Goal: Information Seeking & Learning: Find specific fact

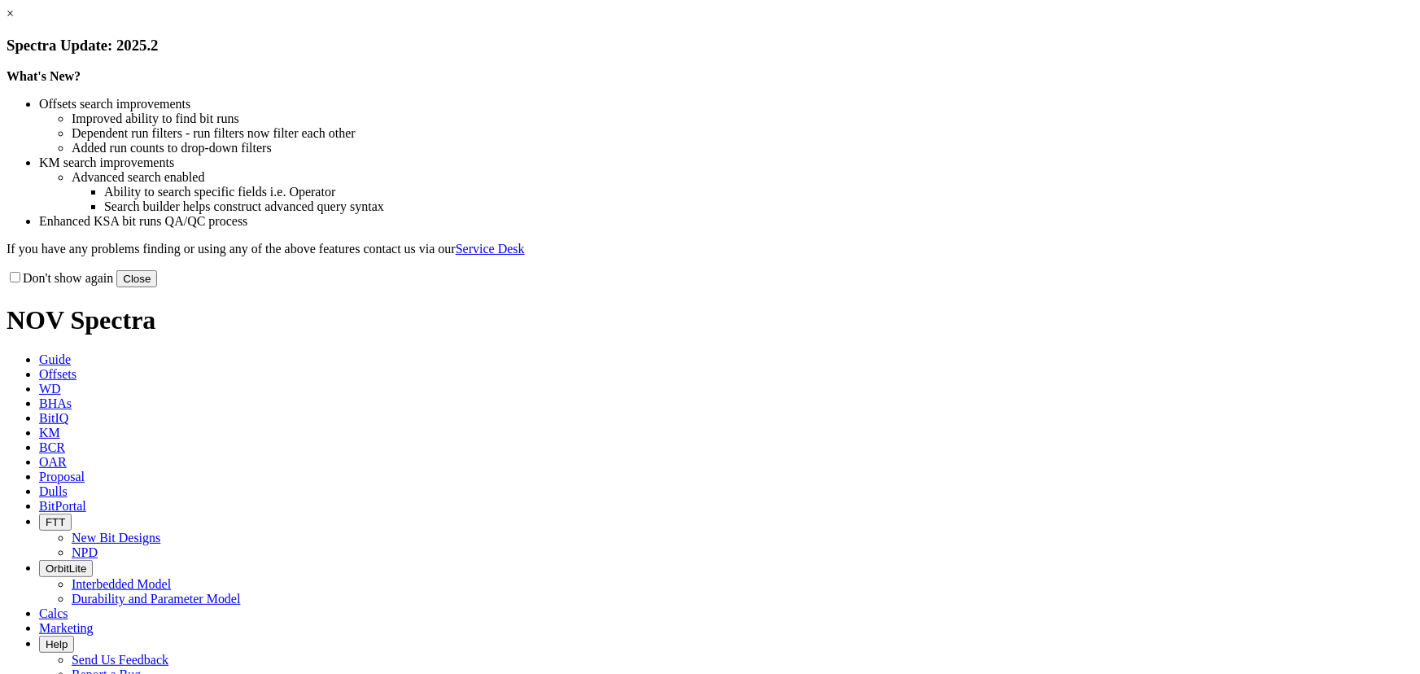
click at [157, 287] on button "Close" at bounding box center [136, 278] width 41 height 17
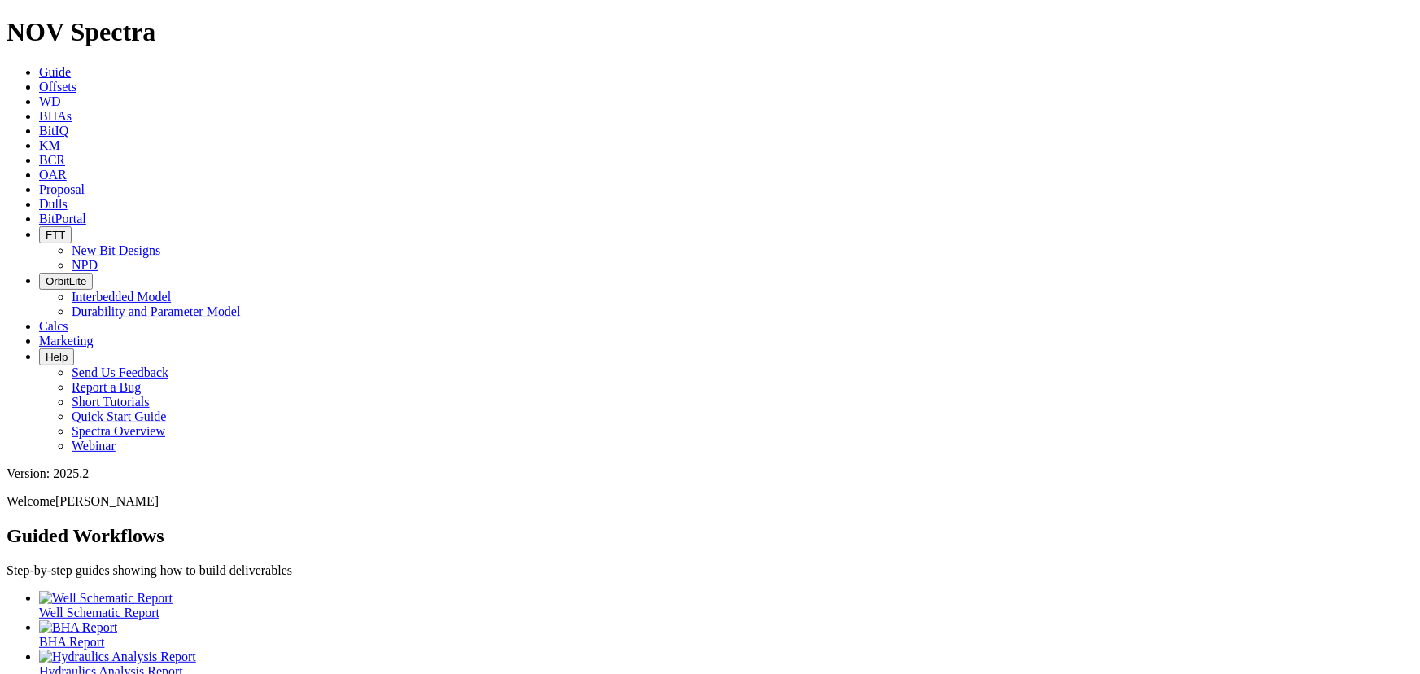
click at [68, 197] on span "Dulls" at bounding box center [53, 204] width 28 height 14
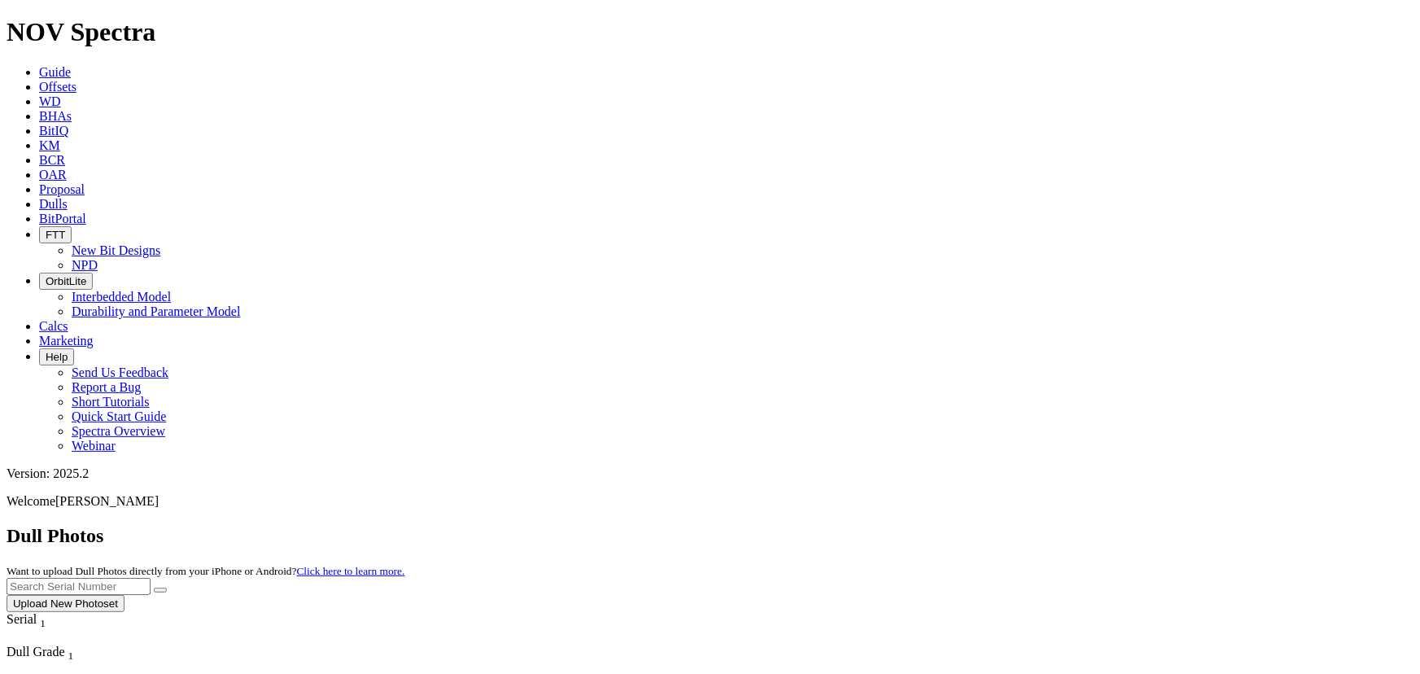
click at [151, 578] on input "text" at bounding box center [79, 586] width 144 height 17
click at [154, 587] on button "submit" at bounding box center [160, 589] width 13 height 5
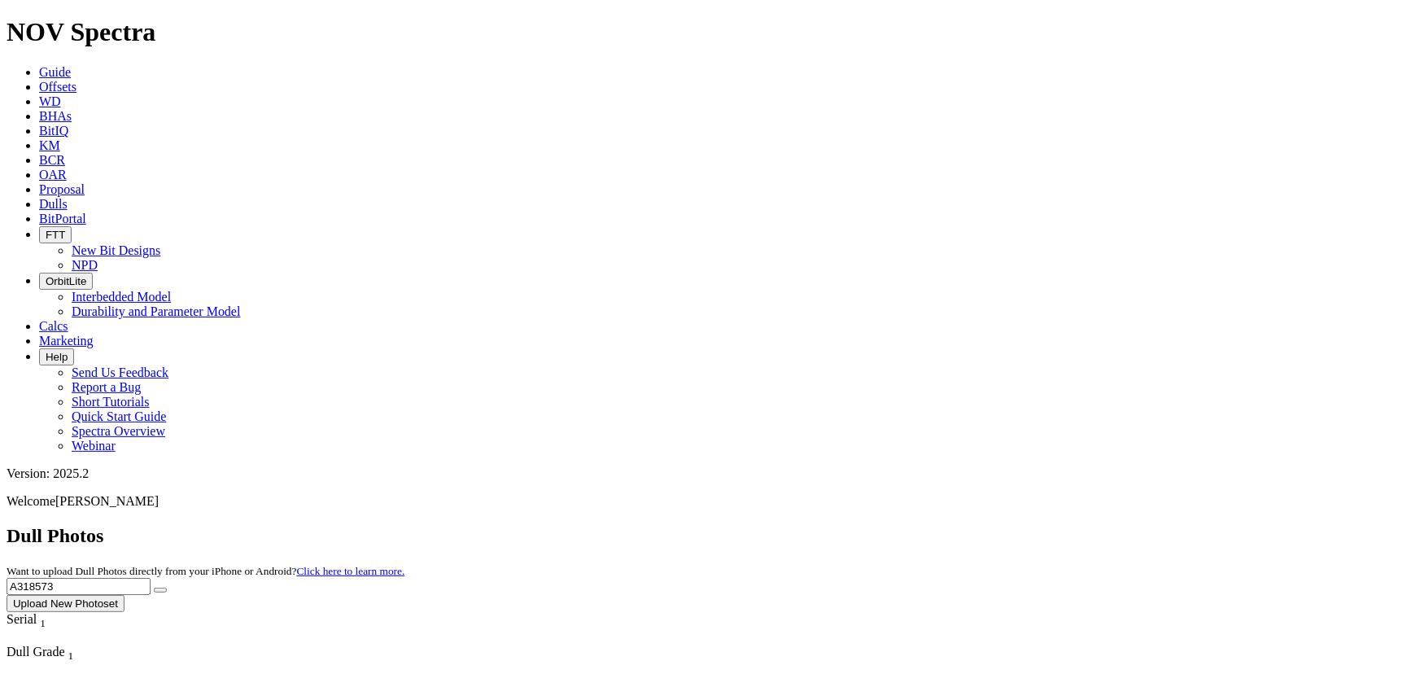
drag, startPoint x: 1093, startPoint y: 72, endPoint x: 1049, endPoint y: 77, distance: 44.2
click at [151, 578] on input "A318573" at bounding box center [79, 586] width 144 height 17
type input "A317329"
click at [154, 587] on button "submit" at bounding box center [160, 589] width 13 height 5
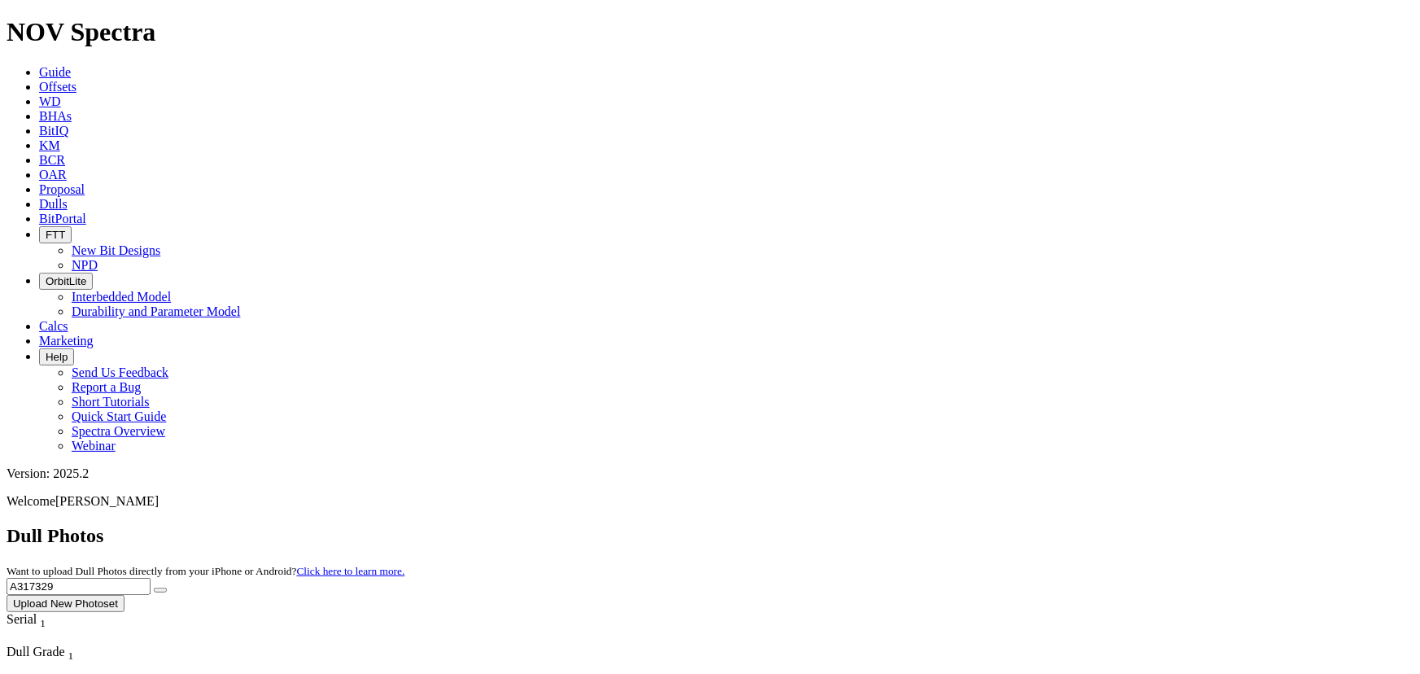
drag, startPoint x: 1116, startPoint y: 72, endPoint x: 976, endPoint y: 67, distance: 140.0
click at [976, 525] on div "Dull Photos Want to upload Dull Photos directly from your iPhone or Android? Cl…" at bounding box center [710, 568] width 1407 height 87
click at [154, 587] on button "submit" at bounding box center [160, 589] width 13 height 5
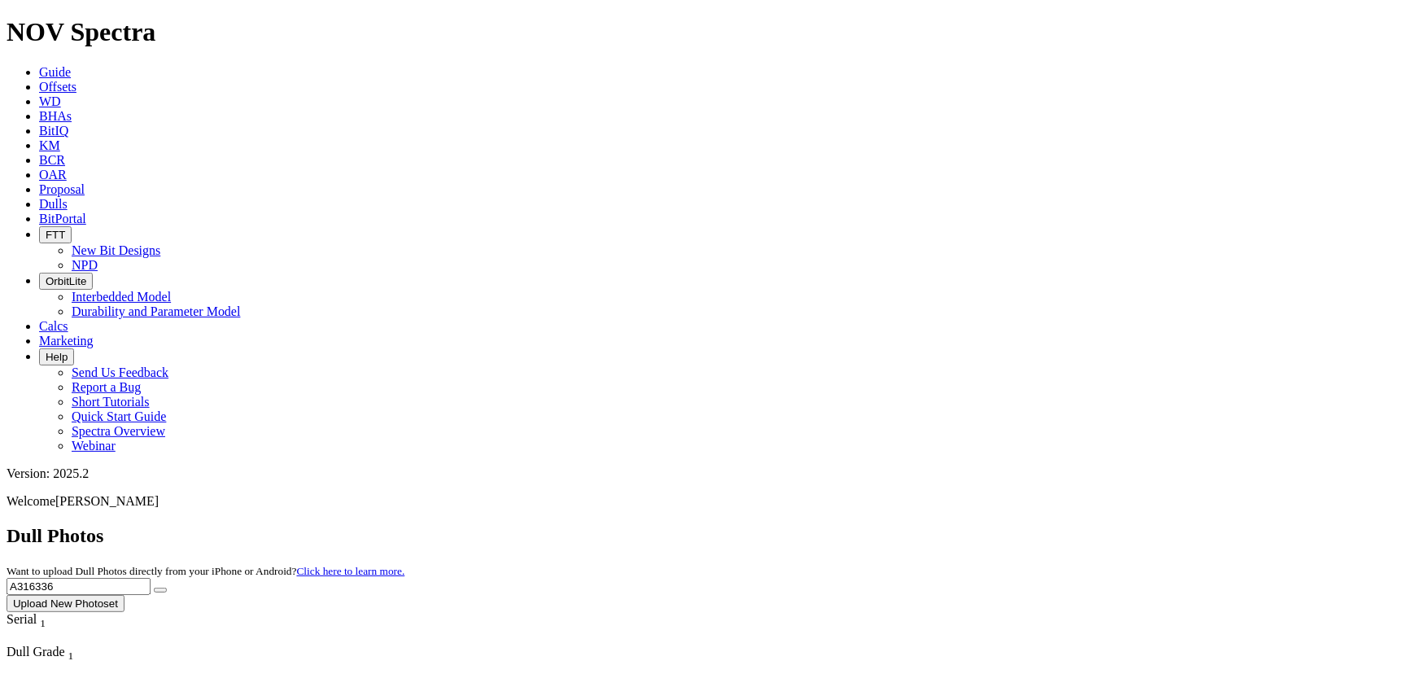
drag, startPoint x: 1106, startPoint y: 67, endPoint x: 1082, endPoint y: 68, distance: 23.6
click at [151, 578] on input "A316336" at bounding box center [79, 586] width 144 height 17
click at [154, 587] on button "submit" at bounding box center [160, 589] width 13 height 5
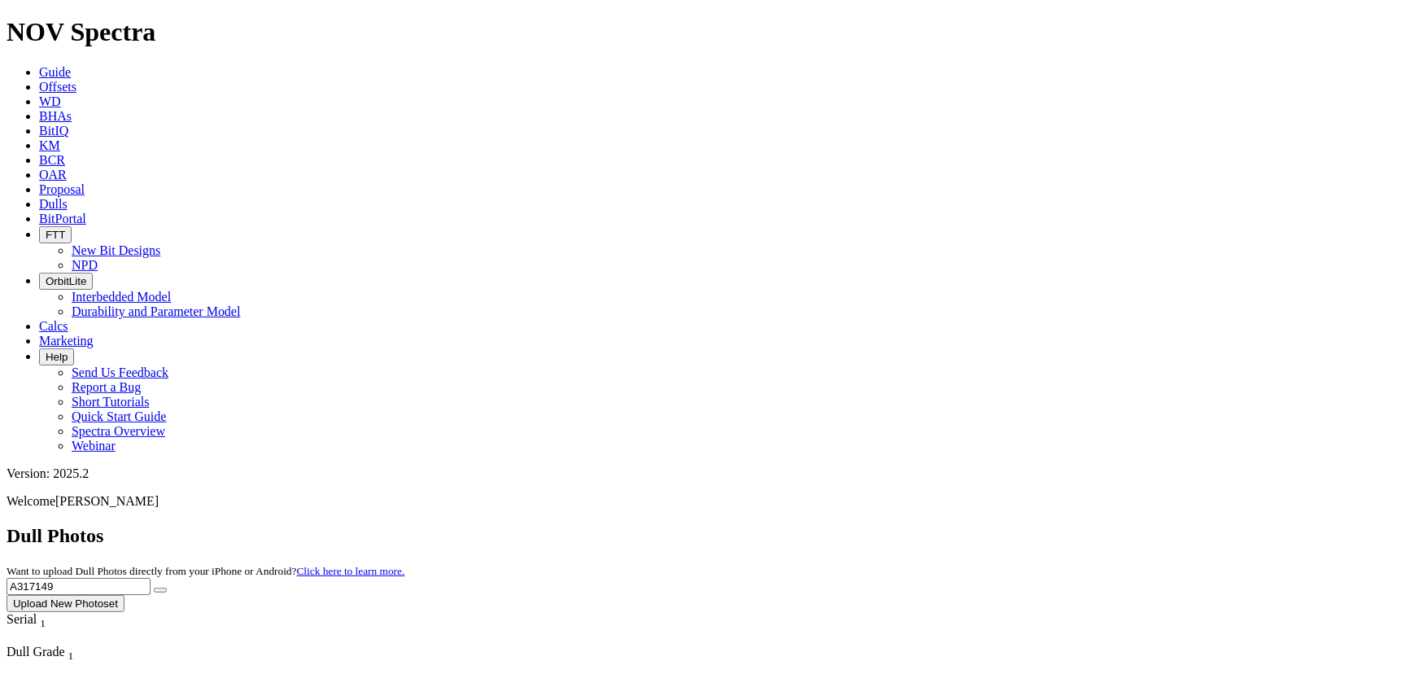
drag, startPoint x: 1119, startPoint y: 73, endPoint x: 1064, endPoint y: 68, distance: 54.8
click at [151, 578] on input "A317149" at bounding box center [79, 586] width 144 height 17
click at [154, 587] on button "submit" at bounding box center [160, 589] width 13 height 5
click at [151, 578] on input "A317150" at bounding box center [79, 586] width 144 height 17
click at [154, 587] on button "submit" at bounding box center [160, 589] width 13 height 5
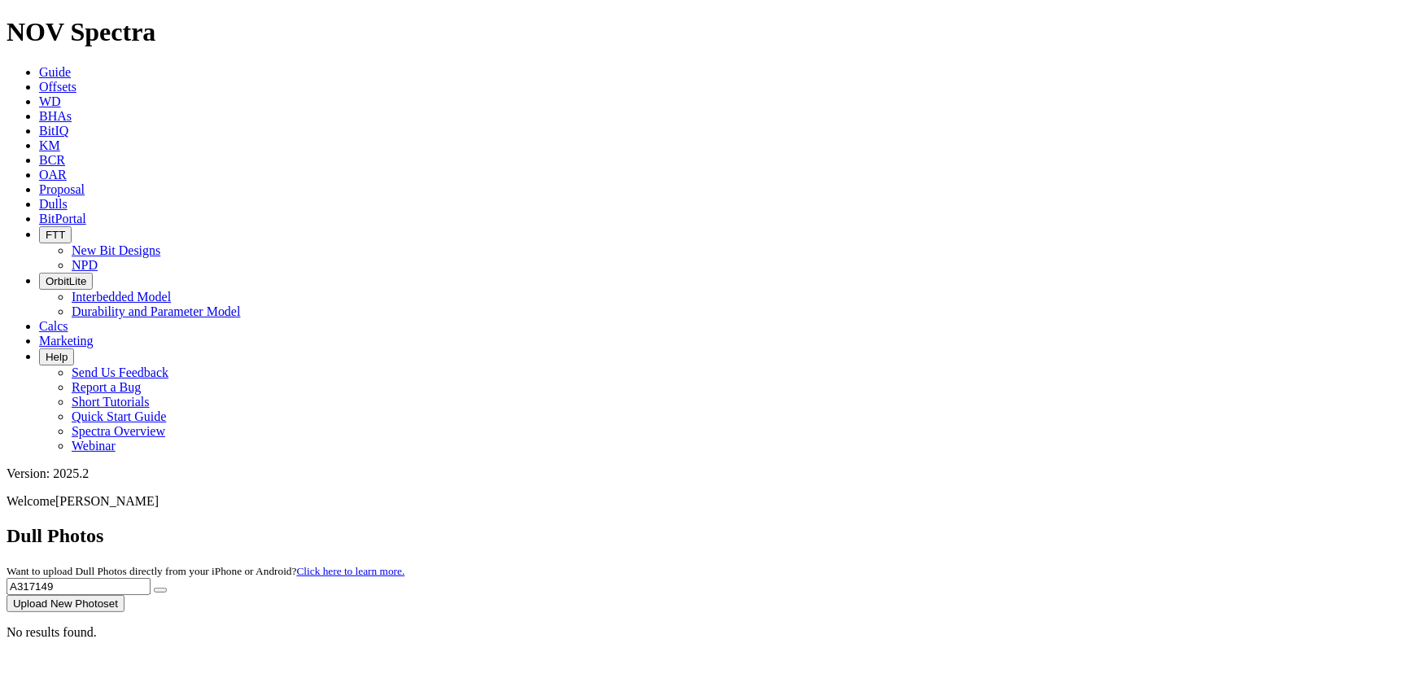
click at [154, 587] on button "submit" at bounding box center [160, 589] width 13 height 5
drag, startPoint x: 1078, startPoint y: 70, endPoint x: 1050, endPoint y: 72, distance: 27.7
click at [151, 578] on input "A317149" at bounding box center [79, 586] width 144 height 17
click at [154, 587] on button "submit" at bounding box center [160, 589] width 13 height 5
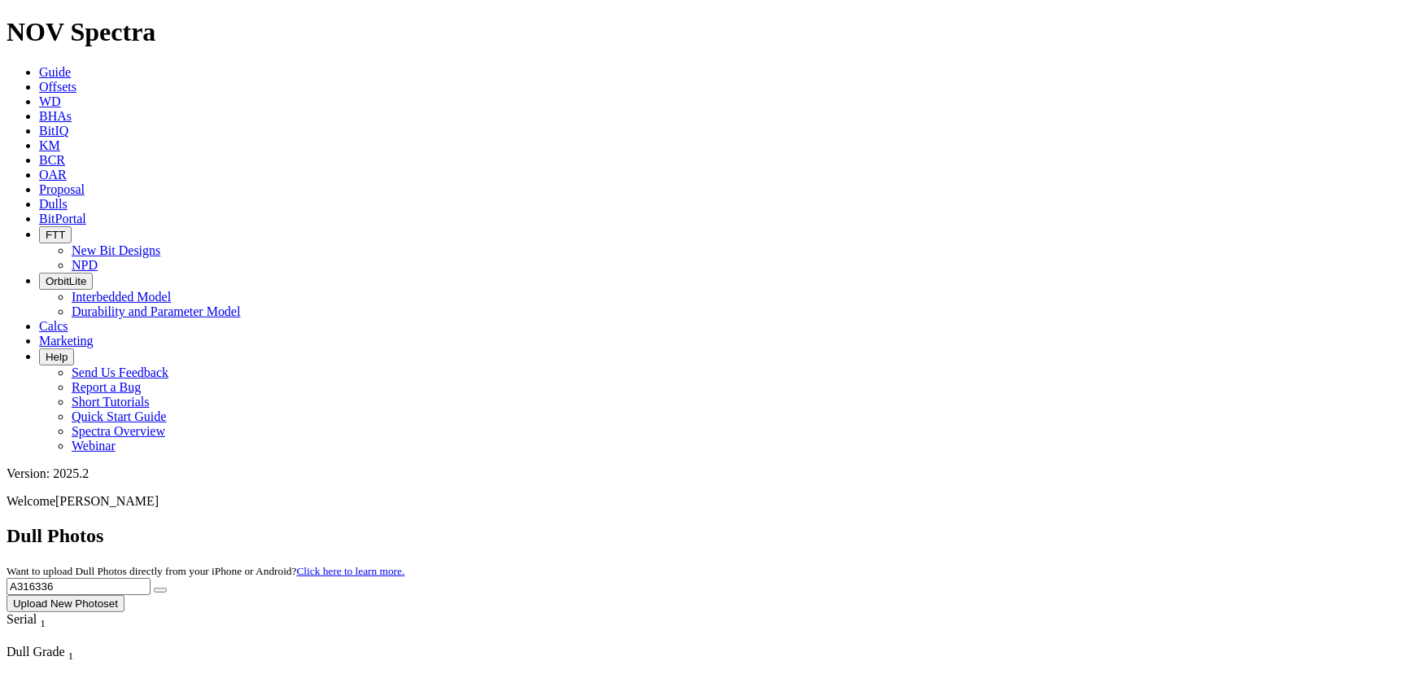
click at [151, 578] on input "A316336" at bounding box center [79, 586] width 144 height 17
click at [154, 587] on button "submit" at bounding box center [160, 589] width 13 height 5
type input "A316337"
click at [154, 587] on button "submit" at bounding box center [160, 589] width 13 height 5
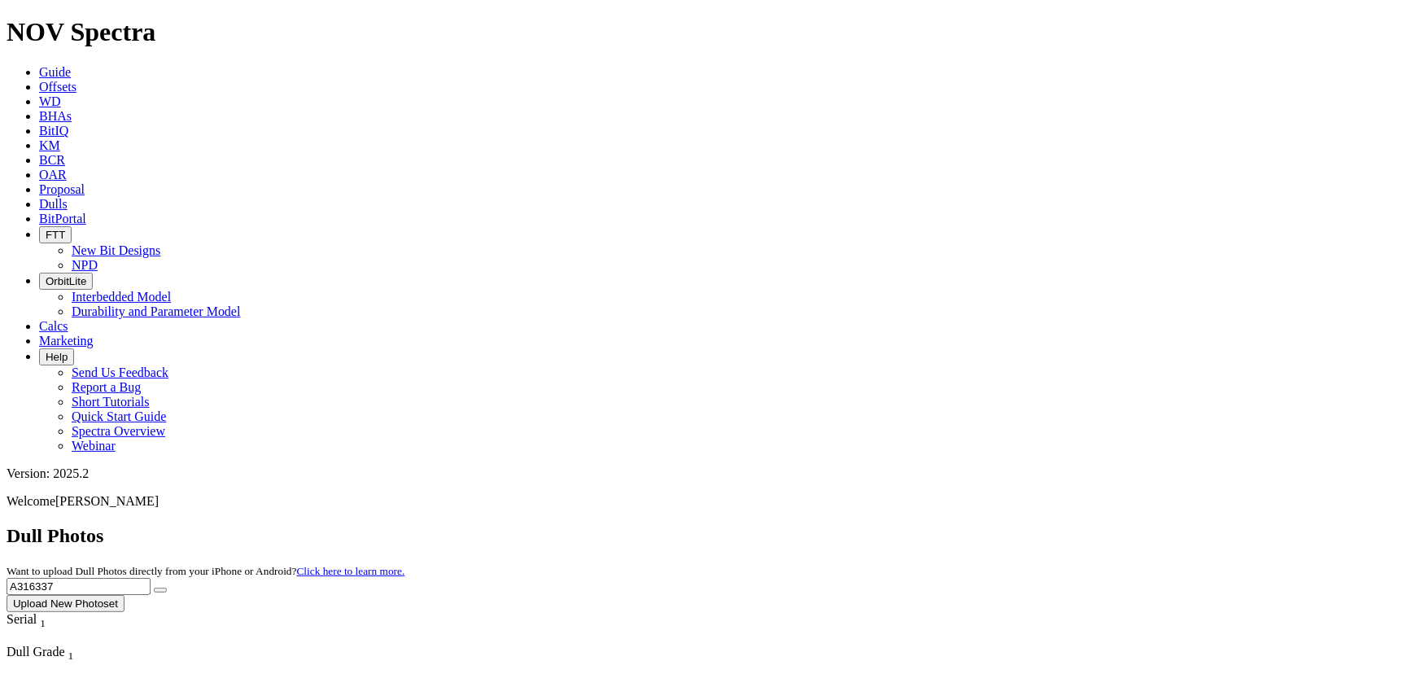
drag, startPoint x: 1098, startPoint y: 69, endPoint x: 952, endPoint y: 78, distance: 146.7
click at [952, 525] on div "Dull Photos Want to upload Dull Photos directly from your iPhone or Android? Cl…" at bounding box center [710, 568] width 1407 height 87
type input "A317148"
click at [154, 587] on button "submit" at bounding box center [160, 589] width 13 height 5
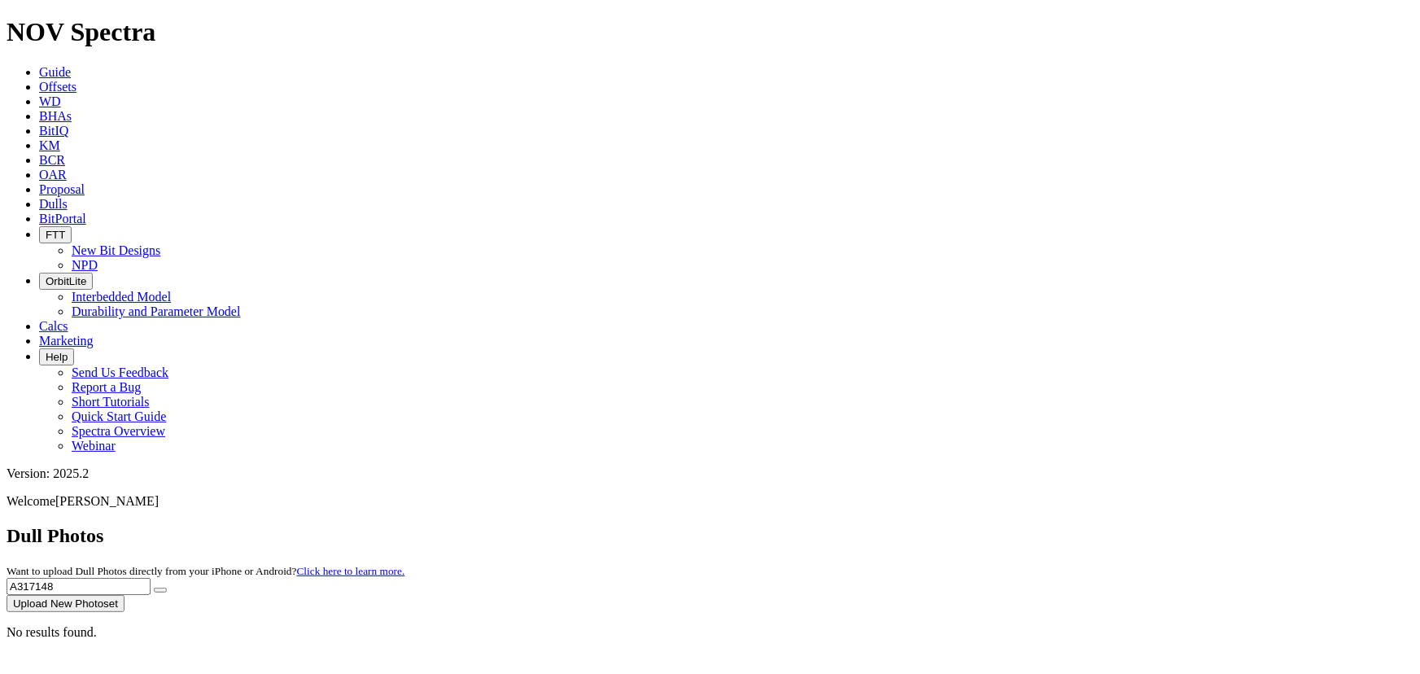
click at [124, 595] on button "Upload New Photoset" at bounding box center [66, 603] width 118 height 17
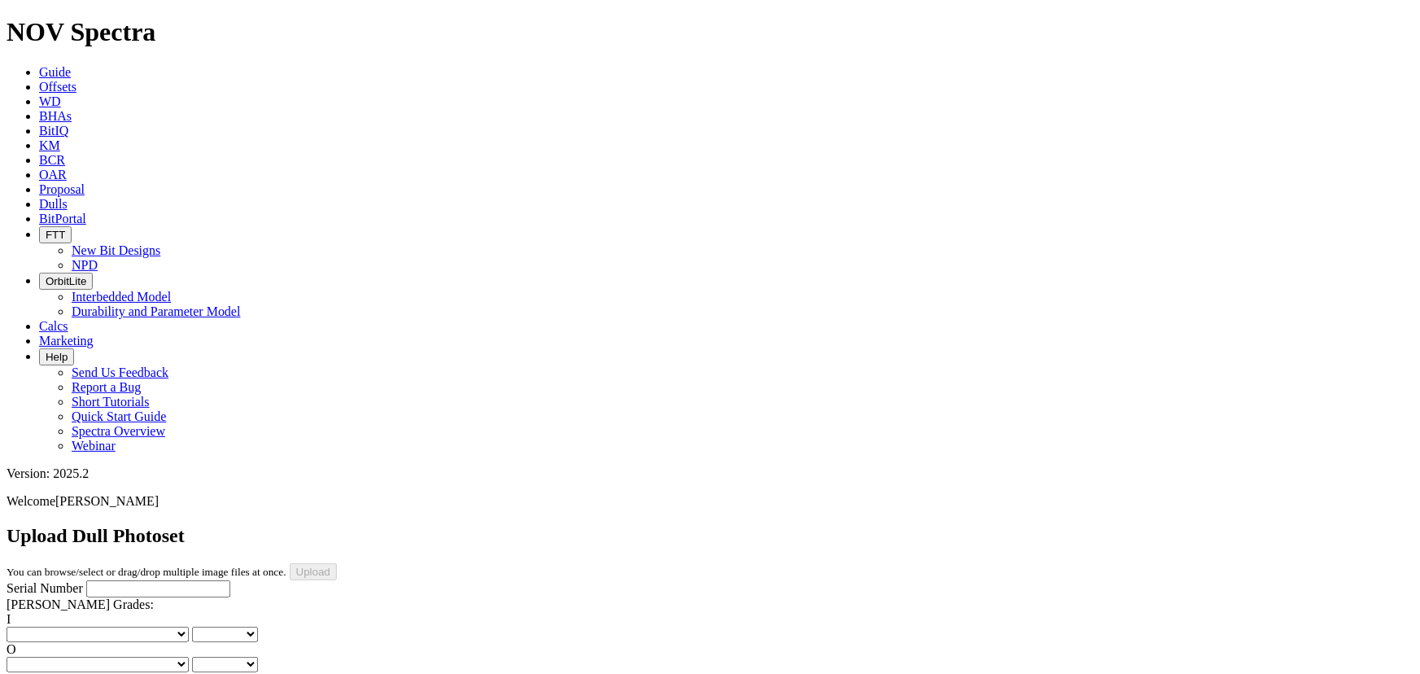
click at [68, 197] on span "Dulls" at bounding box center [53, 204] width 28 height 14
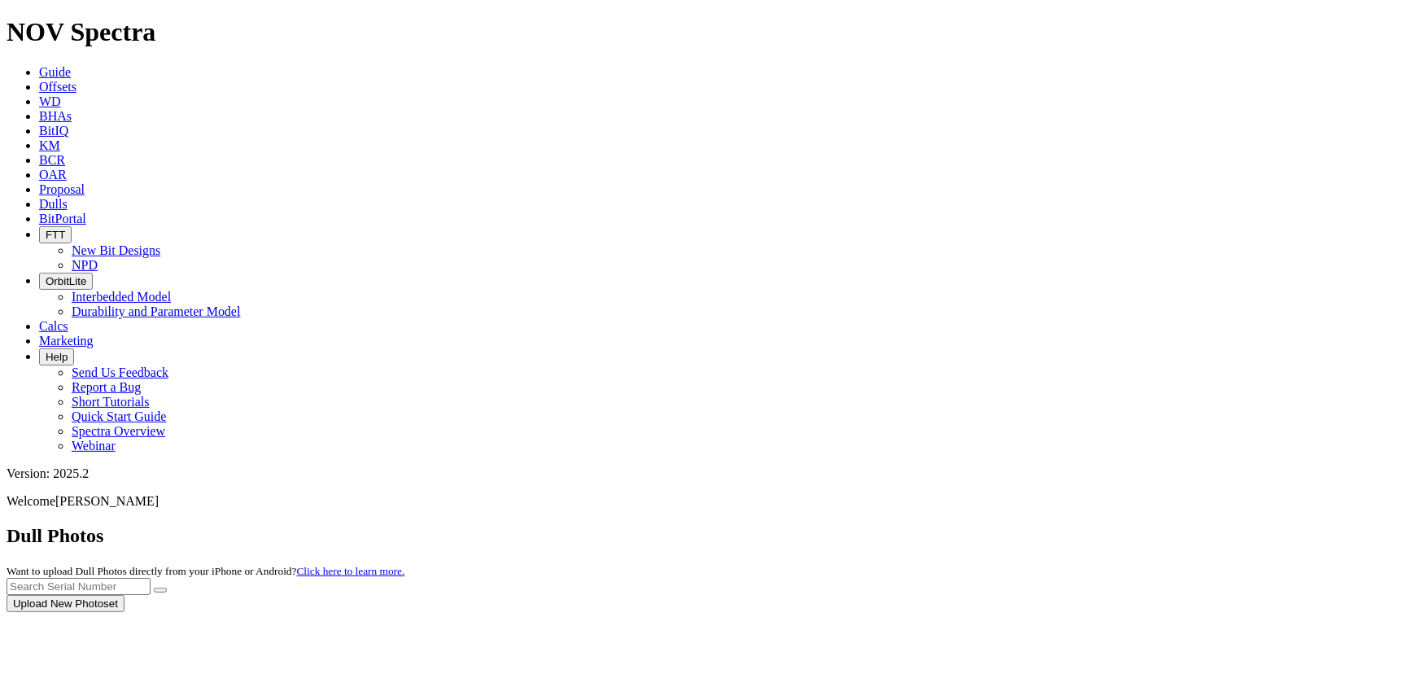
click at [1044, 612] on div at bounding box center [710, 612] width 1407 height 0
click at [1054, 612] on div at bounding box center [710, 612] width 1407 height 0
click at [151, 578] on input "text" at bounding box center [79, 586] width 144 height 17
type input "A317150"
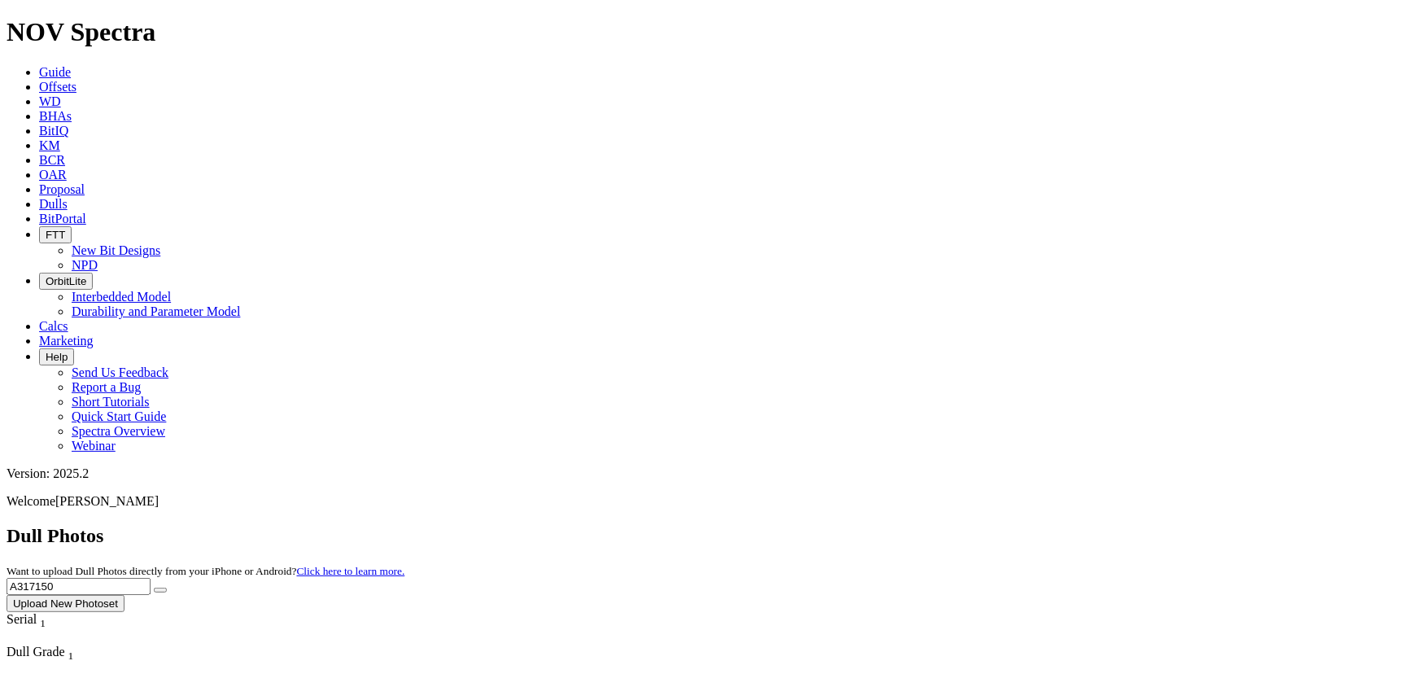
click at [154, 587] on button "submit" at bounding box center [160, 589] width 13 height 5
drag, startPoint x: 1129, startPoint y: 77, endPoint x: 982, endPoint y: 73, distance: 147.3
click at [982, 525] on div "Dull Photos Want to upload Dull Photos directly from your iPhone or Android? Cl…" at bounding box center [710, 568] width 1407 height 87
click at [154, 587] on button "submit" at bounding box center [160, 589] width 13 height 5
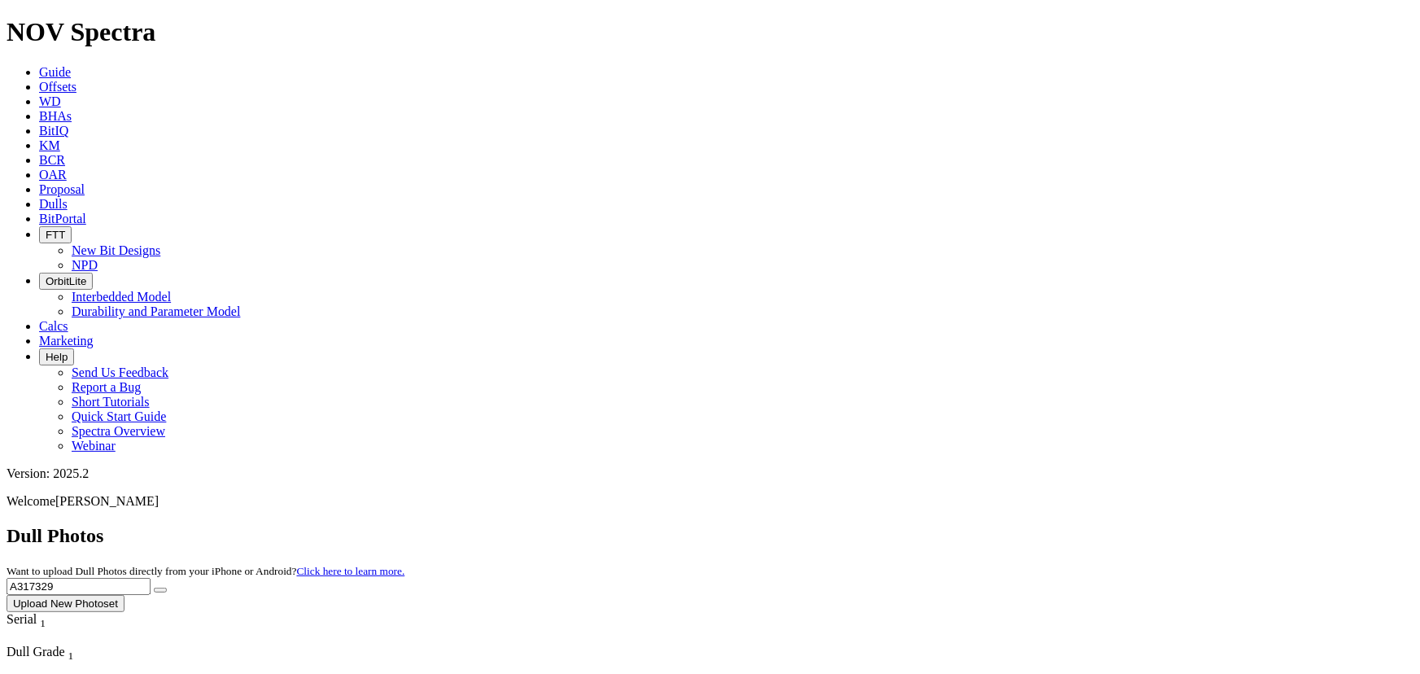
drag, startPoint x: 1089, startPoint y: 63, endPoint x: 952, endPoint y: 74, distance: 138.0
click at [952, 525] on div "Dull Photos Want to upload Dull Photos directly from your iPhone or Android? Cl…" at bounding box center [710, 568] width 1407 height 87
click at [154, 587] on button "submit" at bounding box center [160, 589] width 13 height 5
click at [151, 578] on input "A320071" at bounding box center [79, 586] width 144 height 17
click at [167, 587] on button "submit" at bounding box center [160, 589] width 13 height 5
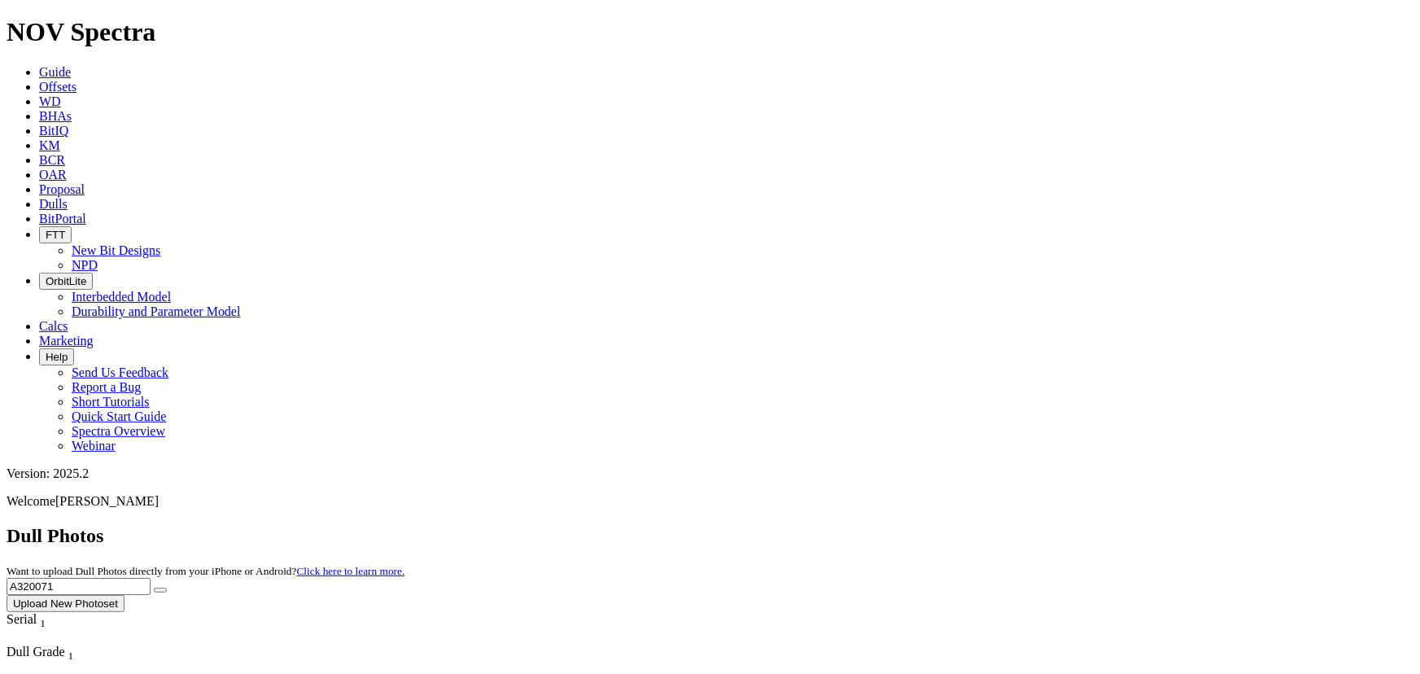
drag, startPoint x: 1089, startPoint y: 67, endPoint x: 1061, endPoint y: 73, distance: 28.4
click at [151, 578] on input "A320071" at bounding box center [79, 586] width 144 height 17
click at [154, 587] on button "submit" at bounding box center [160, 589] width 13 height 5
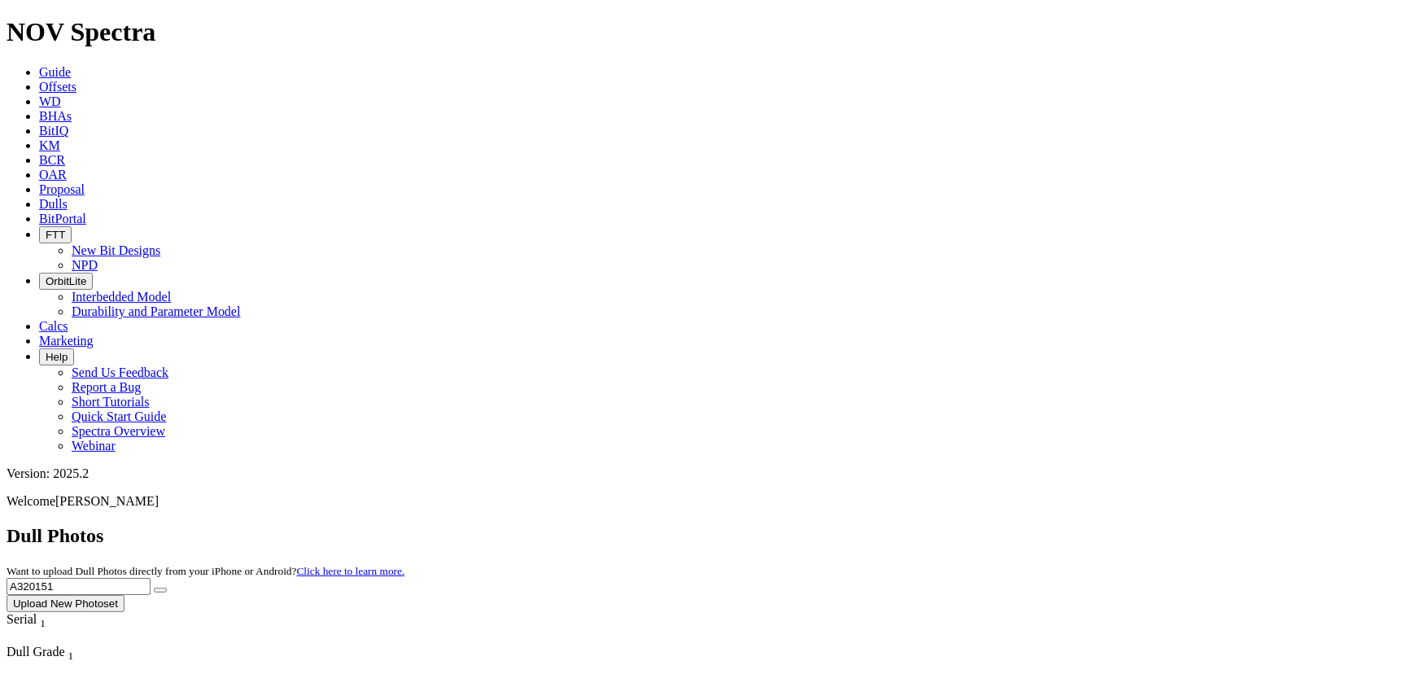
drag, startPoint x: 1089, startPoint y: 72, endPoint x: 966, endPoint y: 72, distance: 123.7
click at [969, 525] on div "Dull Photos Want to upload Dull Photos directly from your iPhone or Android? Cl…" at bounding box center [710, 568] width 1407 height 87
type input "F319050"
click at [154, 587] on button "submit" at bounding box center [160, 589] width 13 height 5
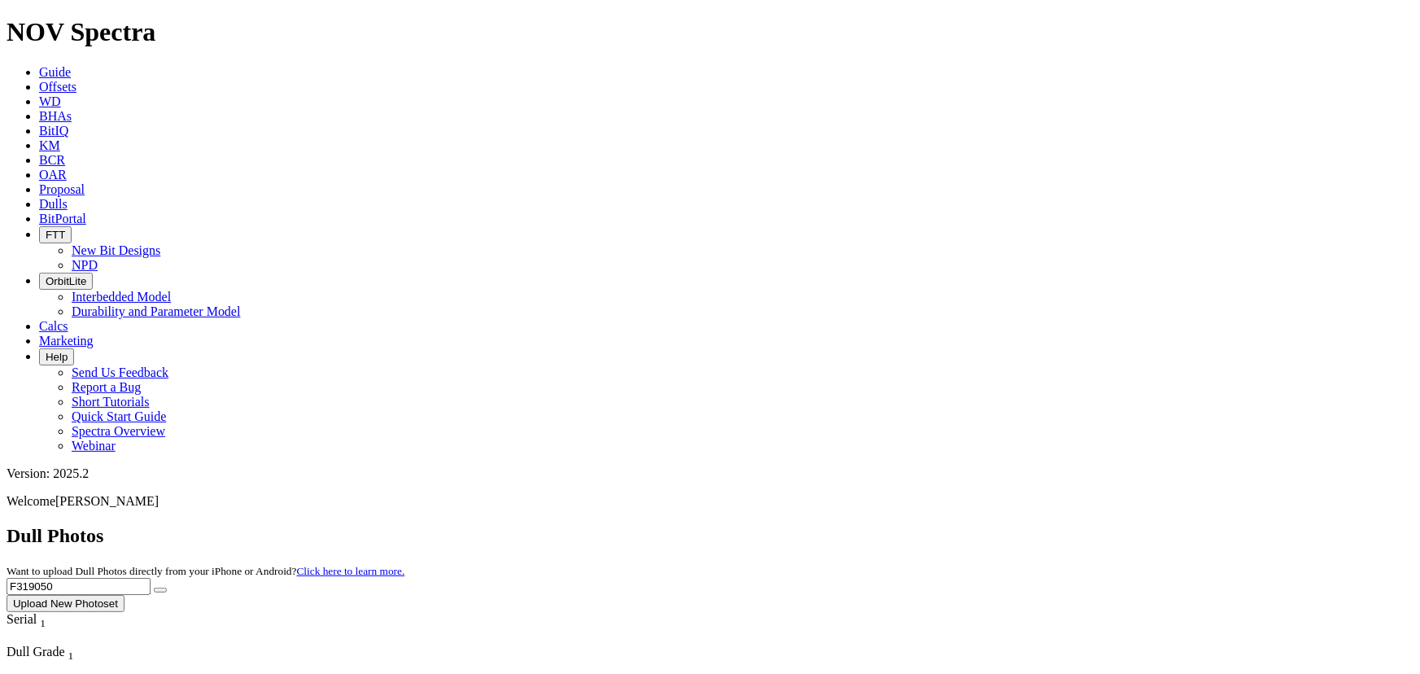
drag, startPoint x: 1085, startPoint y: 67, endPoint x: 1008, endPoint y: 76, distance: 77.8
click at [1008, 525] on div "Dull Photos Want to upload Dull Photos directly from your iPhone or Android? Cl…" at bounding box center [710, 568] width 1407 height 87
type input "A317327"
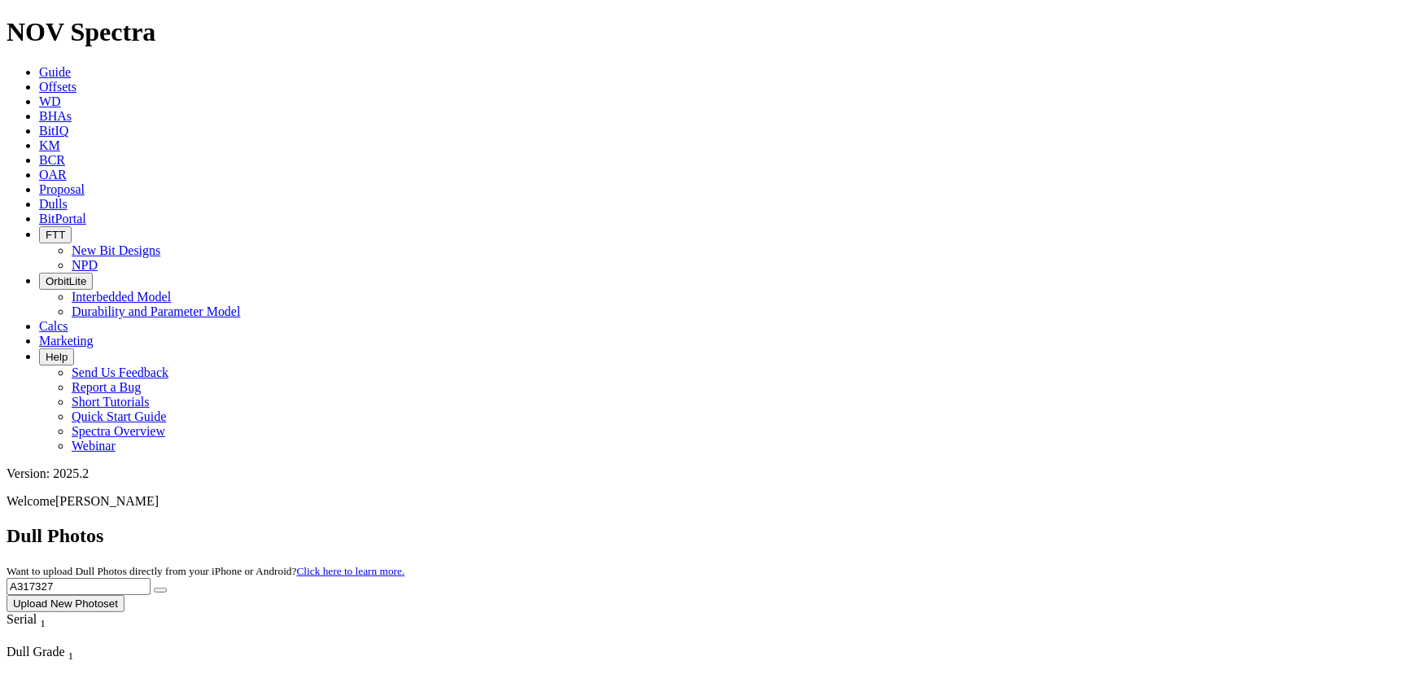
click at [154, 587] on button "submit" at bounding box center [160, 589] width 13 height 5
drag, startPoint x: 1122, startPoint y: 81, endPoint x: 975, endPoint y: 78, distance: 147.3
click at [975, 525] on div "Dull Photos Want to upload Dull Photos directly from your iPhone or Android? Cl…" at bounding box center [710, 568] width 1407 height 87
click at [154, 587] on button "submit" at bounding box center [160, 589] width 13 height 5
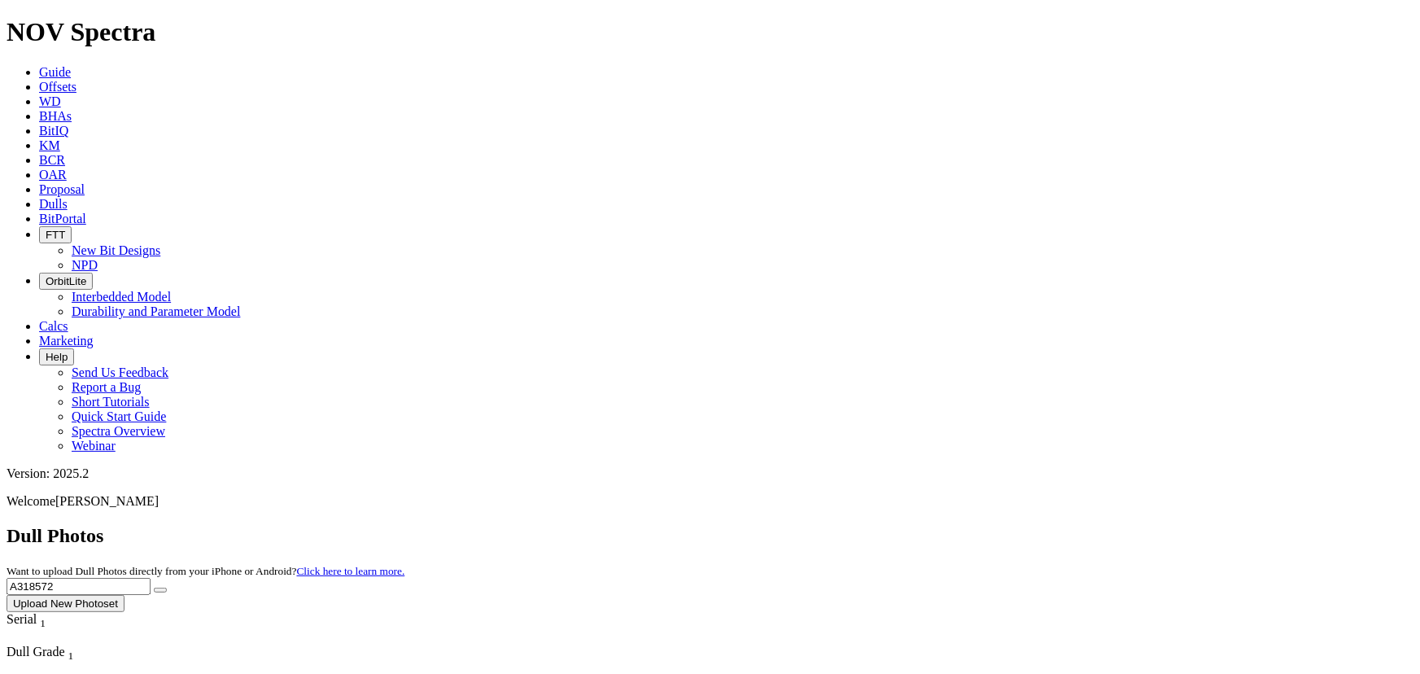
click at [167, 587] on button "submit" at bounding box center [160, 589] width 13 height 5
drag, startPoint x: 1095, startPoint y: 64, endPoint x: 799, endPoint y: 57, distance: 296.2
click at [799, 525] on div "Dull Photos Want to upload Dull Photos directly from your iPhone or Android? Cl…" at bounding box center [710, 568] width 1407 height 87
click at [154, 587] on button "submit" at bounding box center [160, 589] width 13 height 5
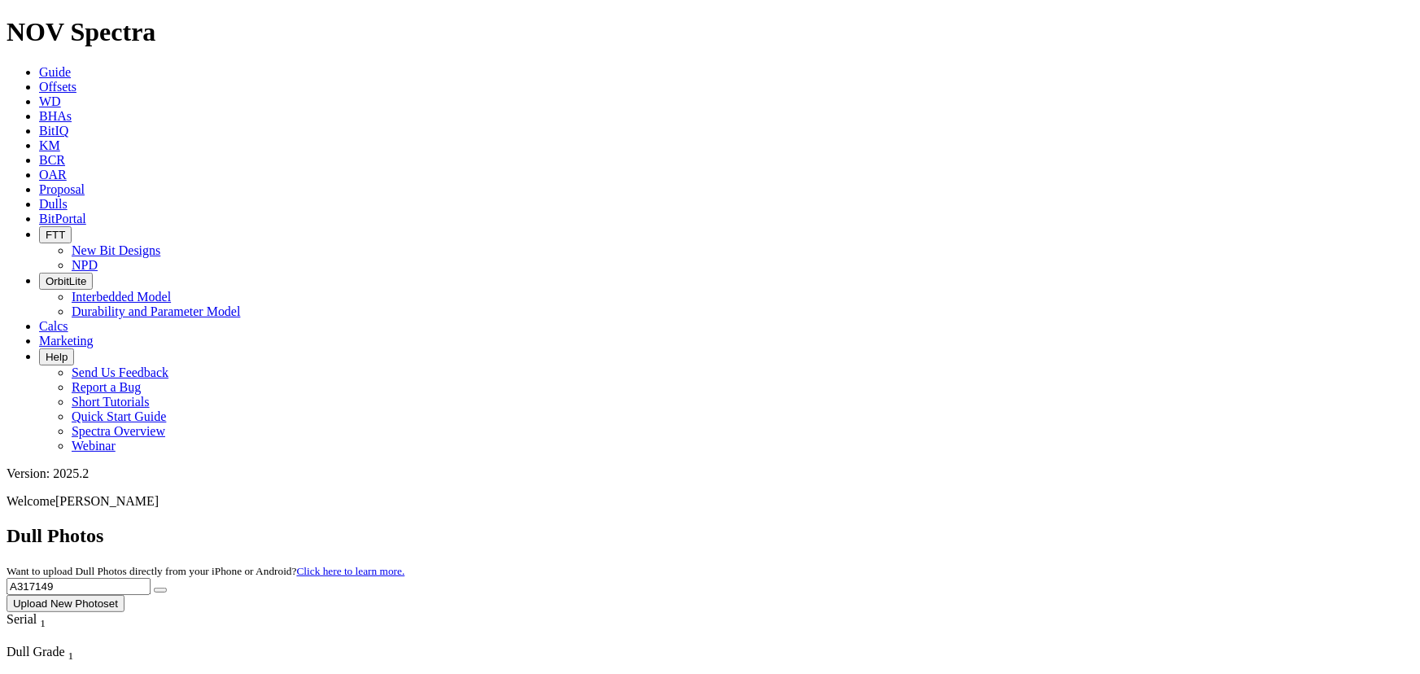
drag, startPoint x: 1064, startPoint y: 69, endPoint x: 987, endPoint y: 58, distance: 78.1
click at [1001, 525] on div "Dull Photos Want to upload Dull Photos directly from your iPhone or Android? Cl…" at bounding box center [710, 568] width 1407 height 87
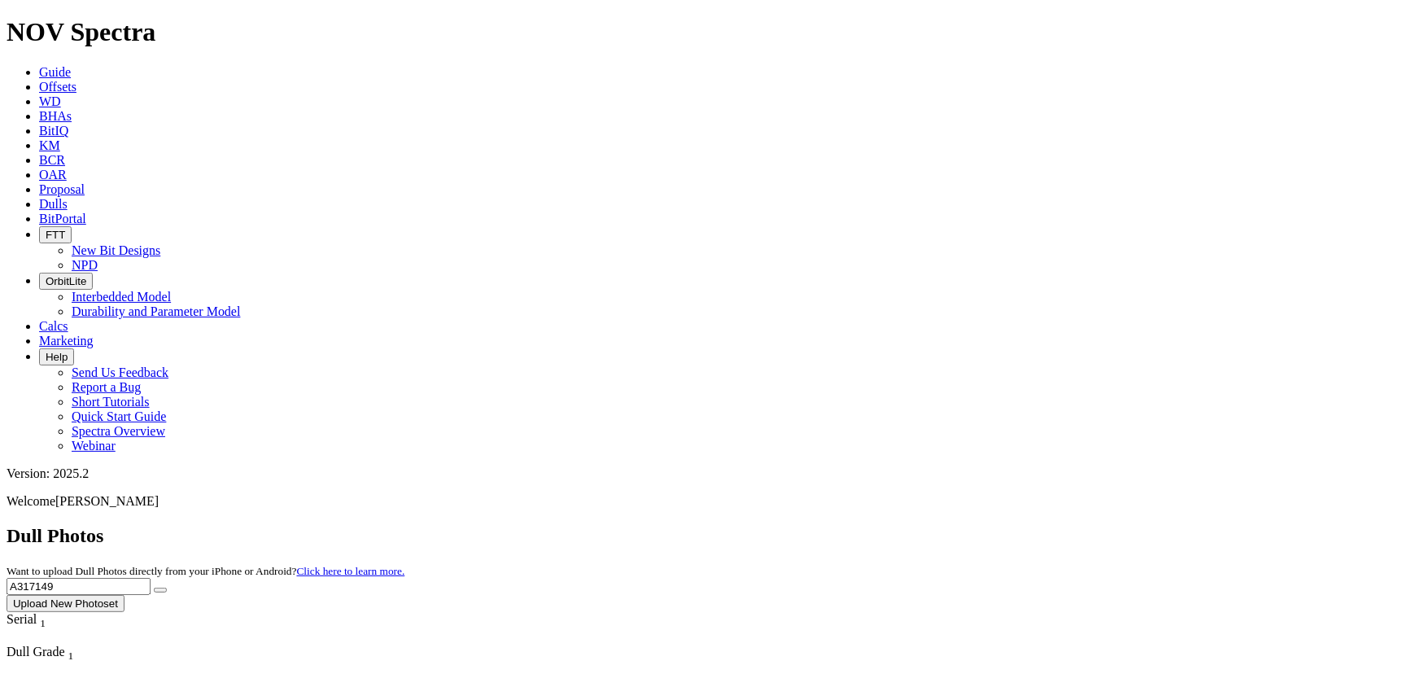
drag, startPoint x: 1161, startPoint y: 67, endPoint x: 846, endPoint y: 66, distance: 314.8
click at [846, 525] on div "Dull Photos Want to upload Dull Photos directly from your iPhone or Android? Cl…" at bounding box center [710, 568] width 1407 height 87
click at [154, 587] on button "submit" at bounding box center [160, 589] width 13 height 5
drag, startPoint x: 1149, startPoint y: 84, endPoint x: 982, endPoint y: 61, distance: 168.3
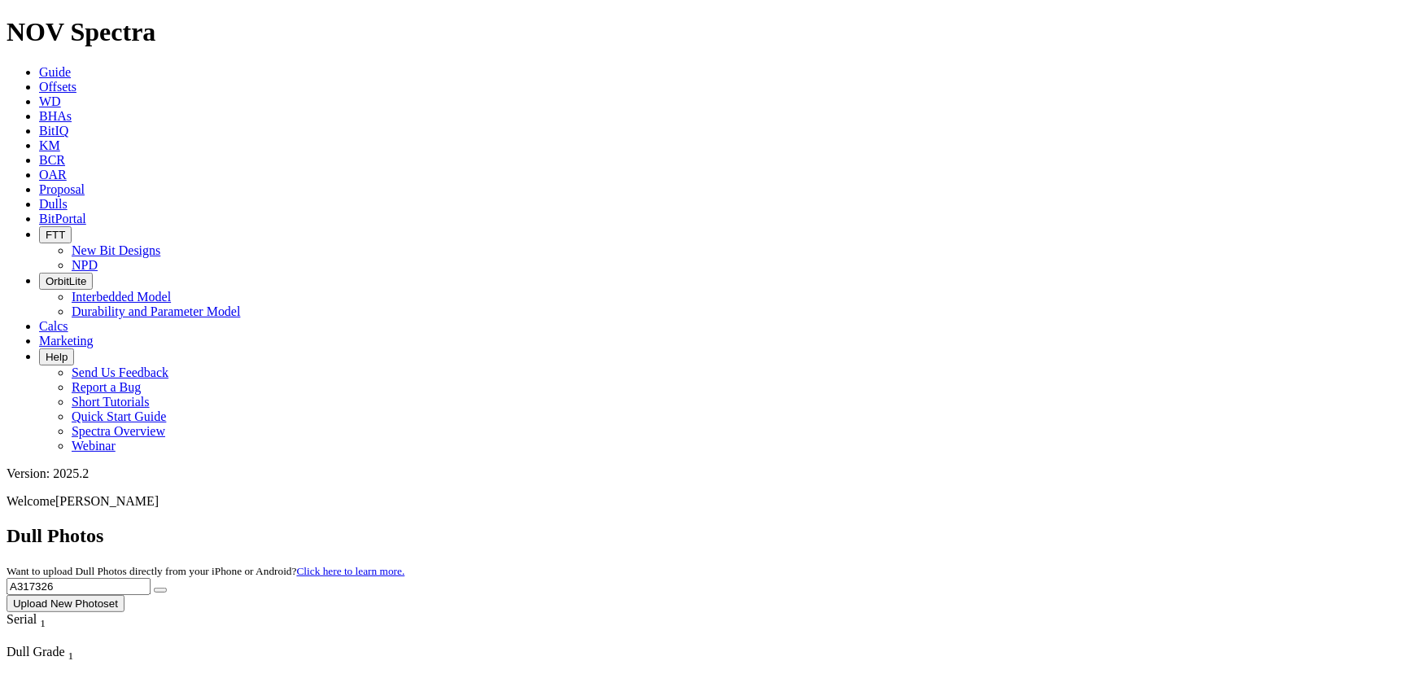
click at [982, 525] on div "Dull Photos Want to upload Dull Photos directly from your iPhone or Android? Cl…" at bounding box center [710, 568] width 1407 height 87
type input "A318573"
click at [154, 587] on button "submit" at bounding box center [160, 589] width 13 height 5
click at [167, 587] on button "submit" at bounding box center [160, 589] width 13 height 5
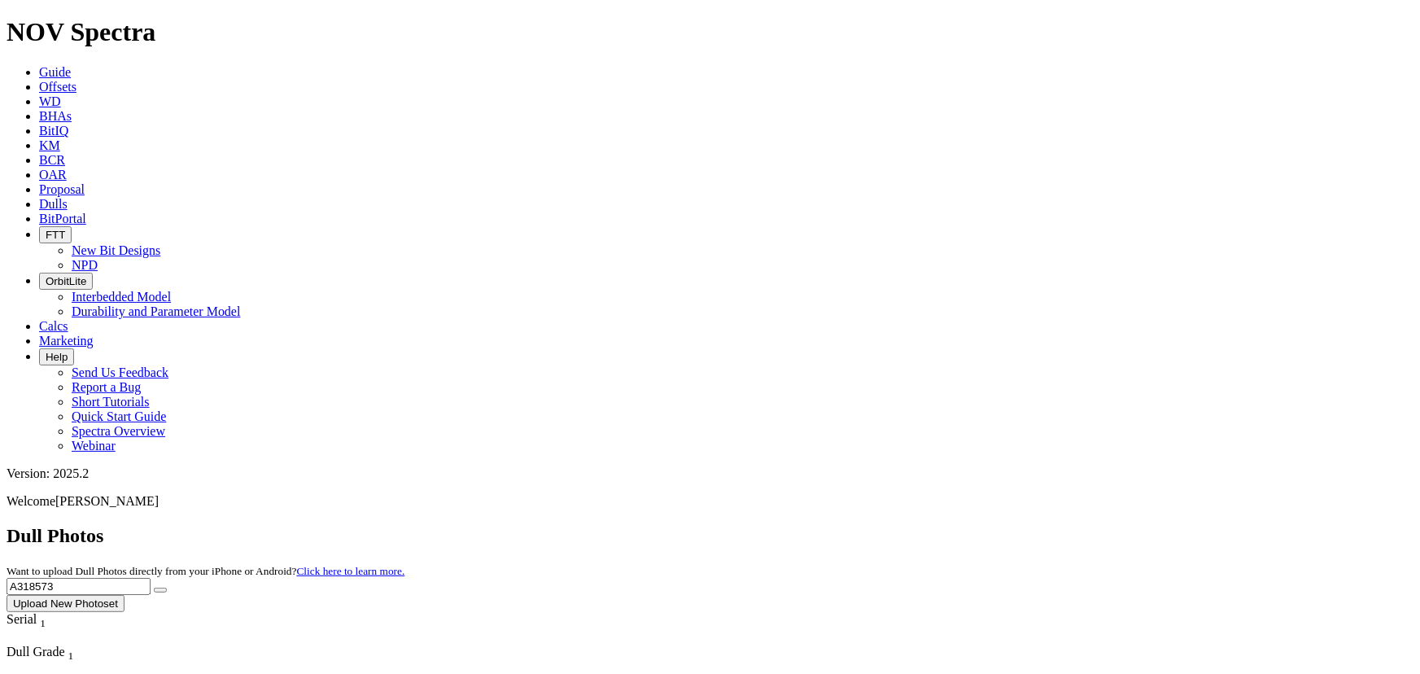
drag, startPoint x: 1089, startPoint y: 62, endPoint x: 945, endPoint y: 50, distance: 143.6
click at [945, 525] on div "Dull Photos Want to upload Dull Photos directly from your iPhone or Android? Cl…" at bounding box center [710, 568] width 1407 height 87
type input "A317329"
click at [154, 587] on button "submit" at bounding box center [160, 589] width 13 height 5
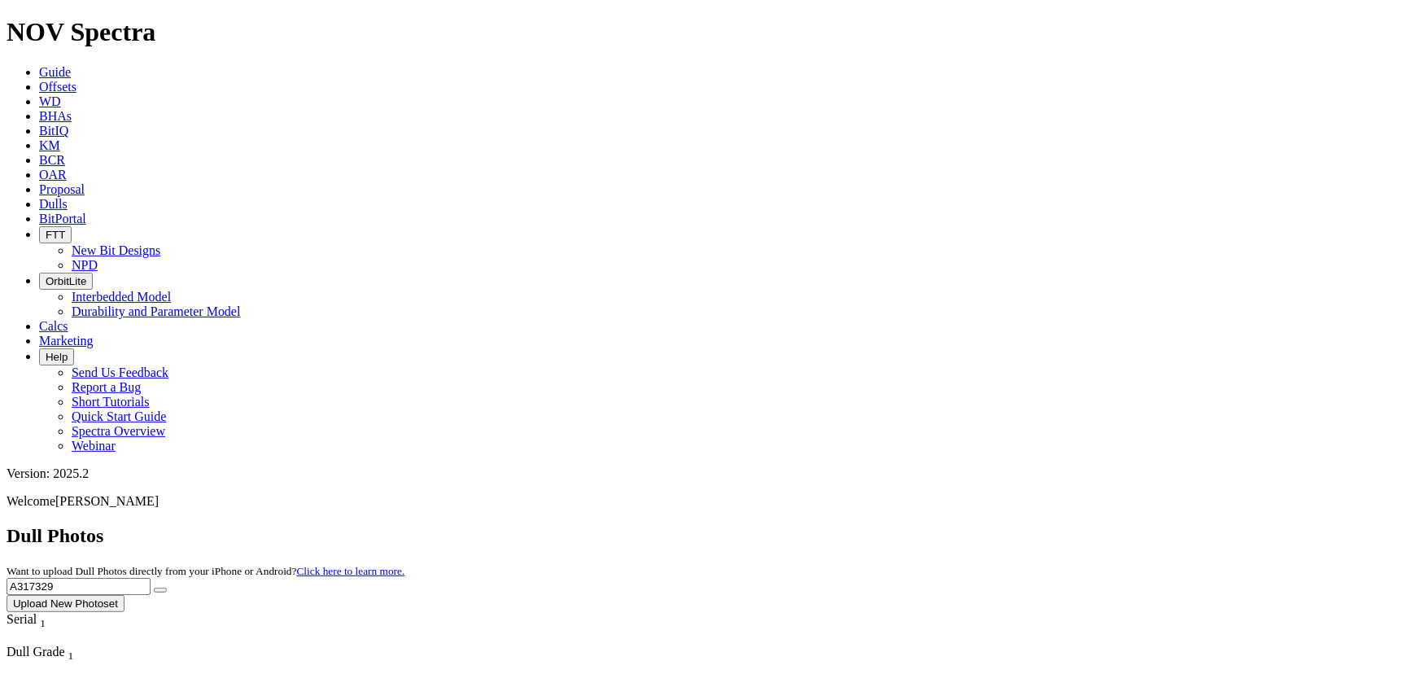
drag, startPoint x: 950, startPoint y: 89, endPoint x: 814, endPoint y: 89, distance: 136.7
click at [814, 525] on div "Dull Photos Want to upload Dull Photos directly from your iPhone or Android? Cl…" at bounding box center [710, 568] width 1407 height 87
click at [151, 578] on input "text" at bounding box center [79, 586] width 144 height 17
click at [154, 587] on button "submit" at bounding box center [160, 589] width 13 height 5
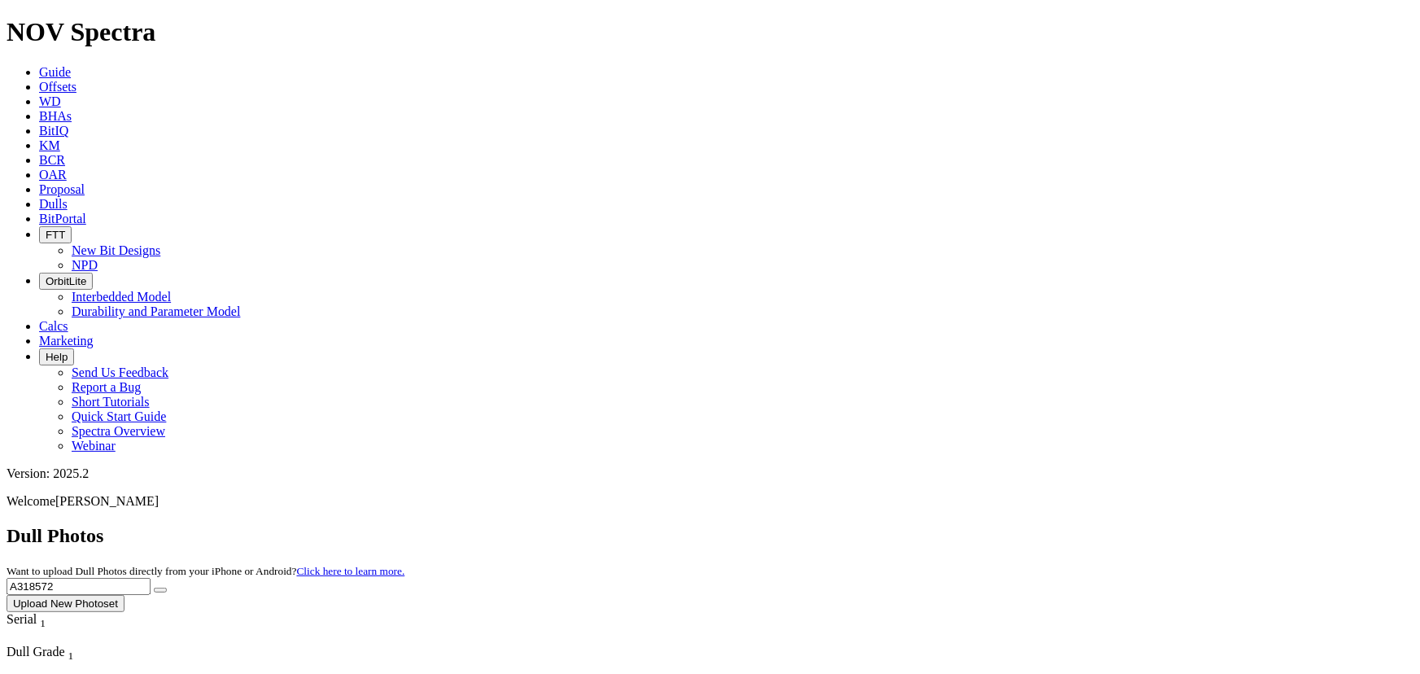
drag, startPoint x: 1103, startPoint y: 76, endPoint x: 829, endPoint y: 56, distance: 274.9
click at [829, 525] on div "Dull Photos Want to upload Dull Photos directly from your iPhone or Android? Cl…" at bounding box center [710, 568] width 1407 height 87
click at [151, 578] on input "A316336" at bounding box center [79, 586] width 144 height 17
type input "A316336"
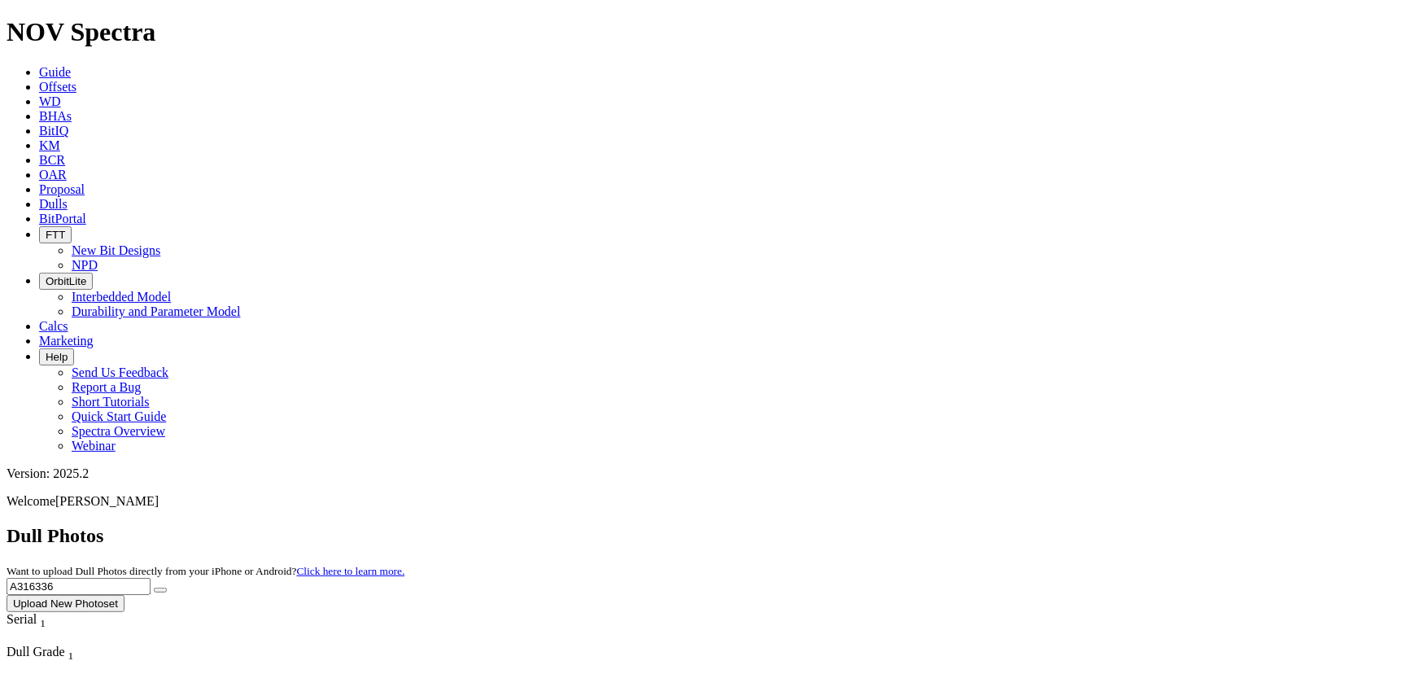
click at [160, 590] on icon "submit" at bounding box center [160, 590] width 0 height 0
drag, startPoint x: 1115, startPoint y: 76, endPoint x: 943, endPoint y: 76, distance: 171.7
click at [943, 525] on div "Dull Photos Want to upload Dull Photos directly from your iPhone or Android? Cl…" at bounding box center [710, 568] width 1407 height 87
click at [1401, 466] on div "Version: 2025.2" at bounding box center [710, 473] width 1407 height 15
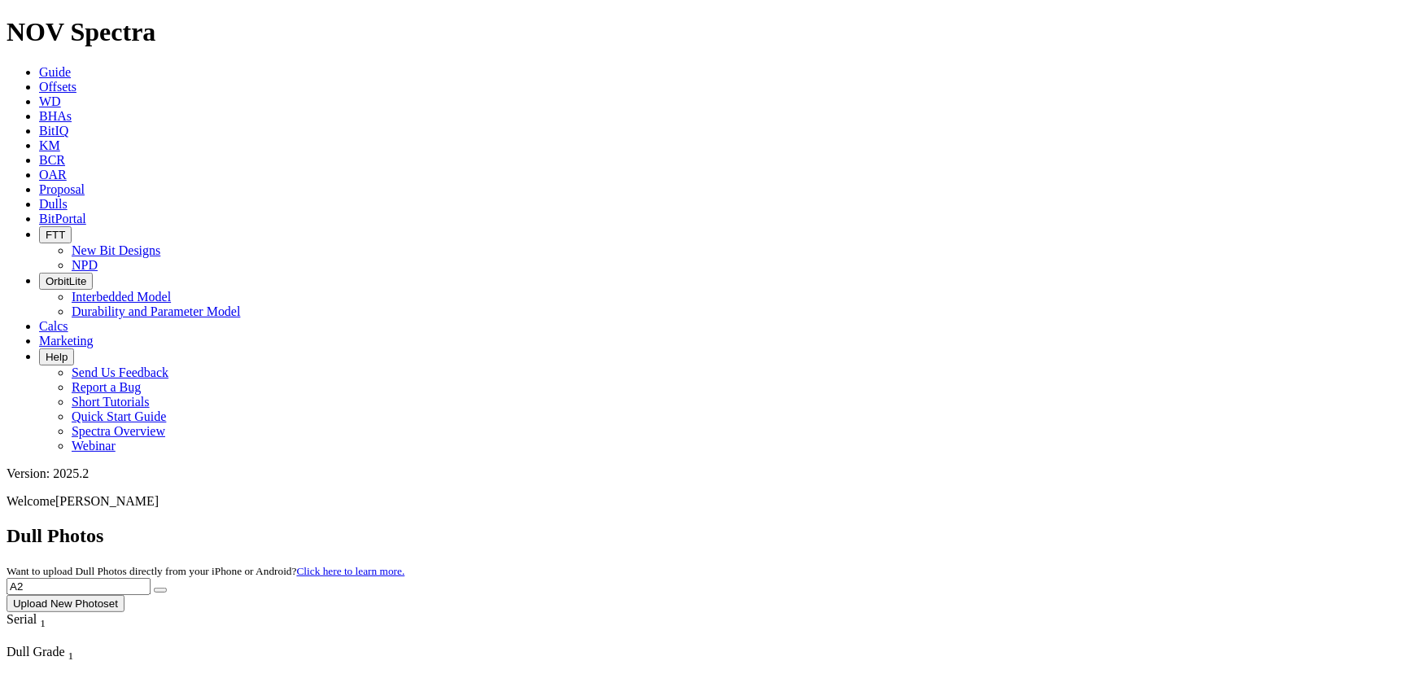
drag, startPoint x: 1121, startPoint y: 88, endPoint x: 1123, endPoint y: 75, distance: 13.1
click at [1123, 525] on div "Dull Photos Want to upload Dull Photos directly from your iPhone or Android? Cl…" at bounding box center [710, 568] width 1407 height 87
click at [151, 578] on input "A2" at bounding box center [79, 586] width 144 height 17
click at [151, 578] on input "A" at bounding box center [79, 586] width 144 height 17
type input "A317149"
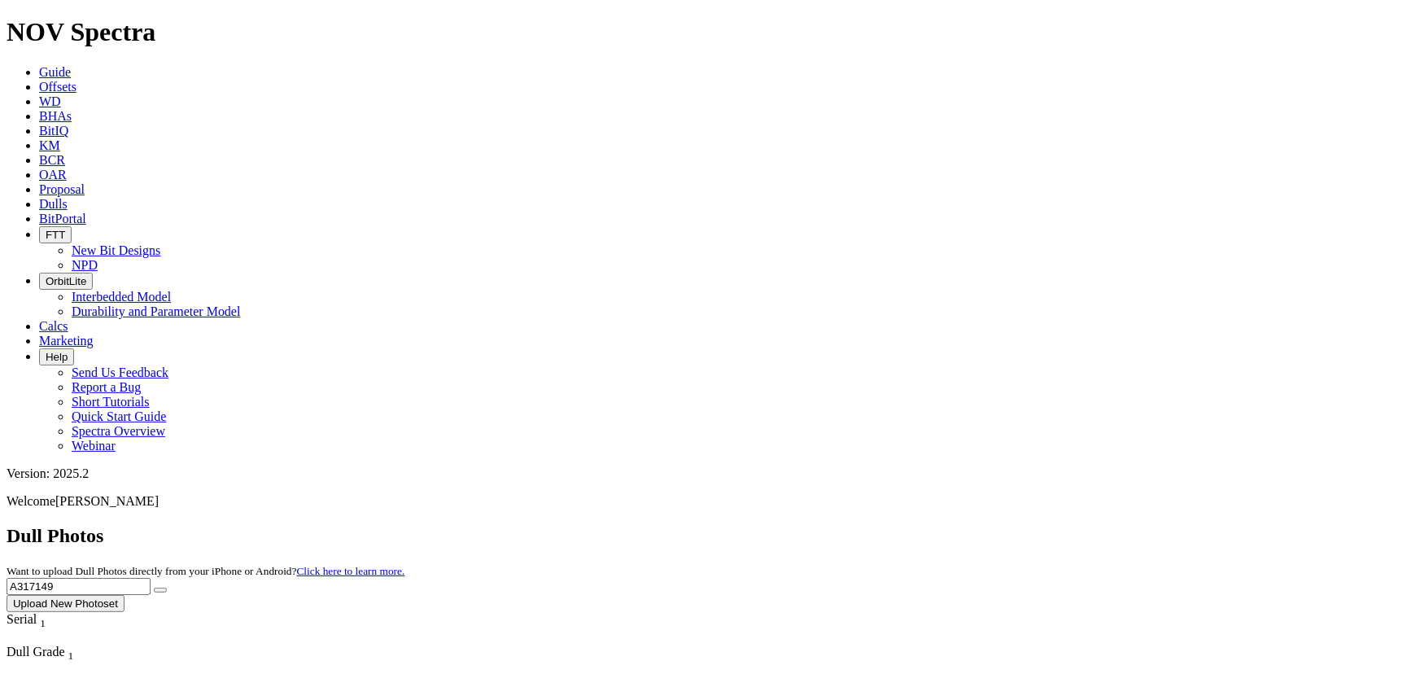
click at [154, 587] on button "submit" at bounding box center [160, 589] width 13 height 5
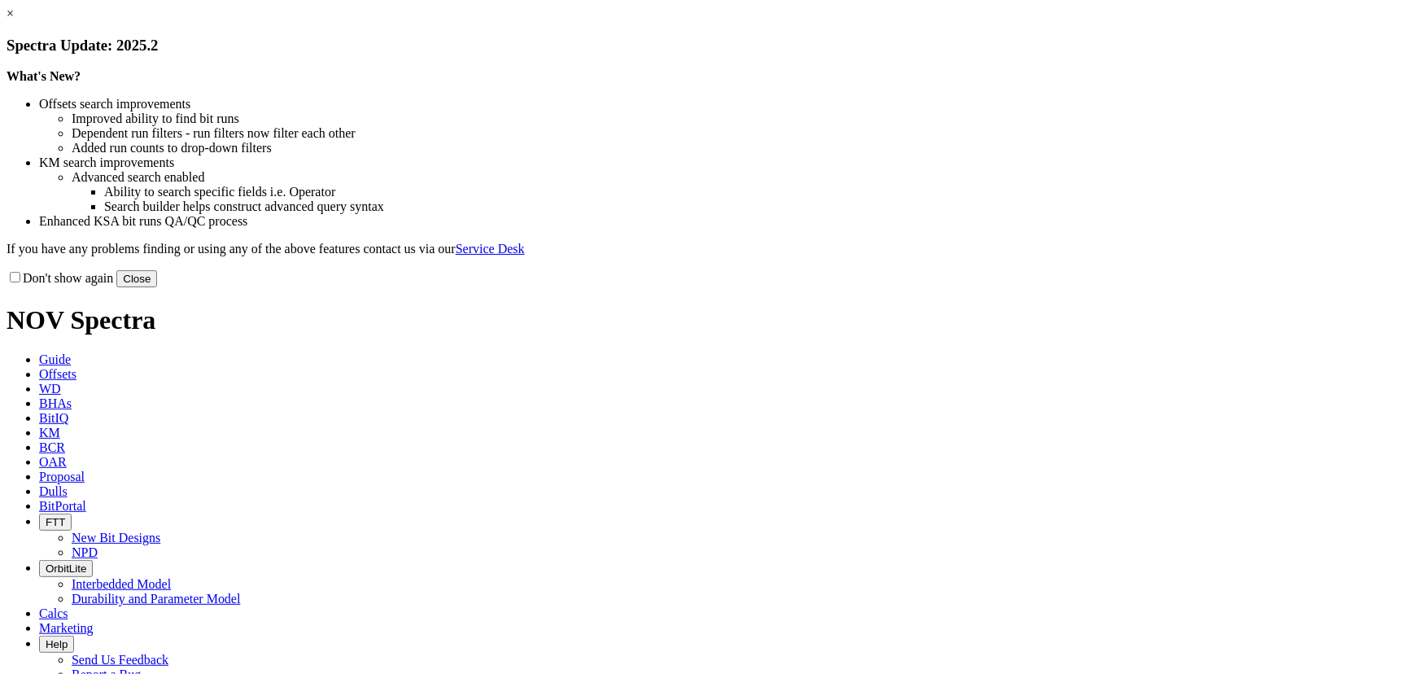
click at [157, 287] on button "Close" at bounding box center [136, 278] width 41 height 17
click at [1032, 287] on div "× Spectra Update: 2025.2 What's New? Offsets search improvements Improved abili…" at bounding box center [710, 147] width 1407 height 281
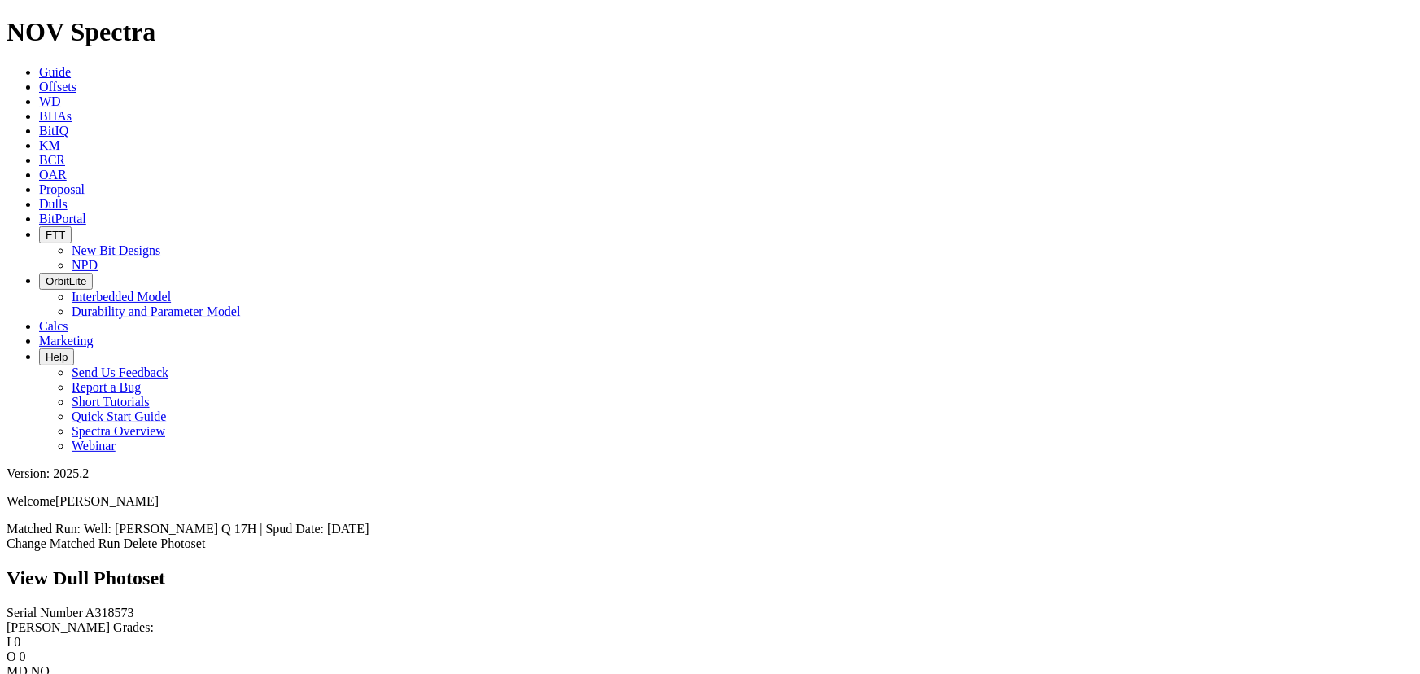
scroll to position [580, 0]
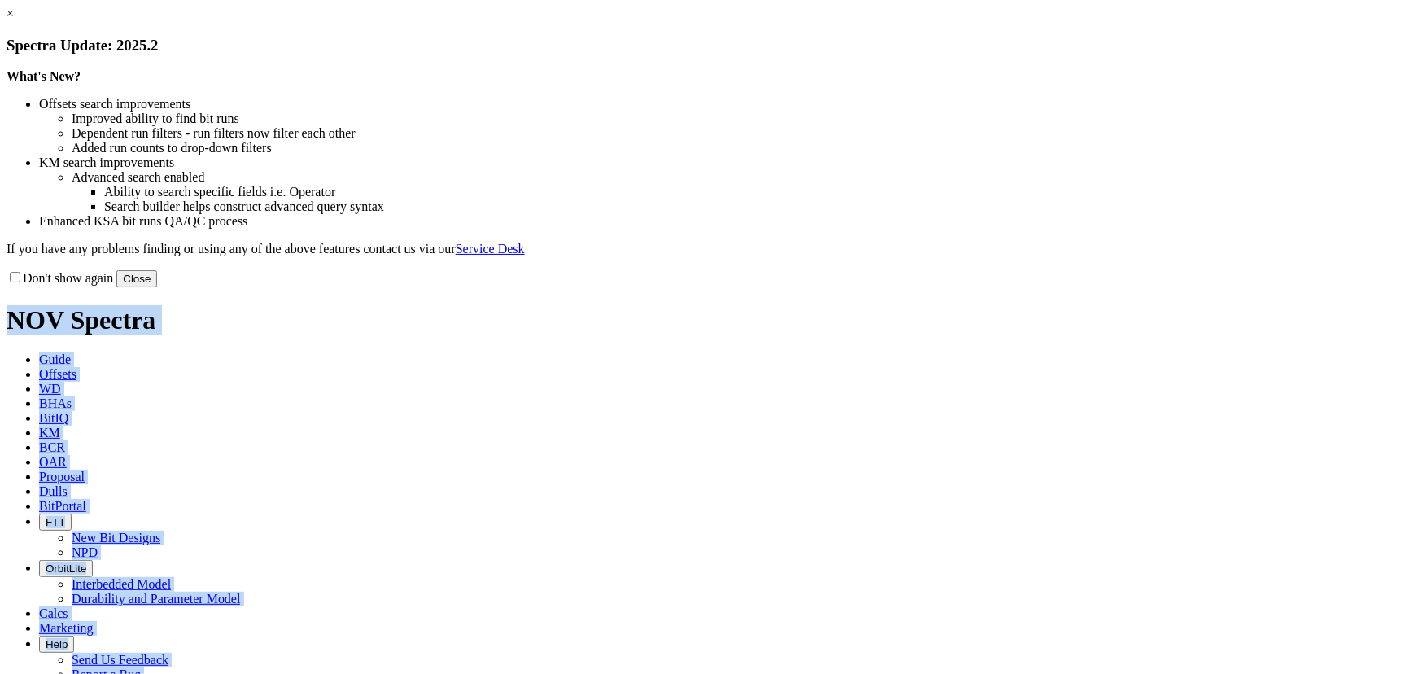
click at [157, 287] on button "Close" at bounding box center [136, 278] width 41 height 17
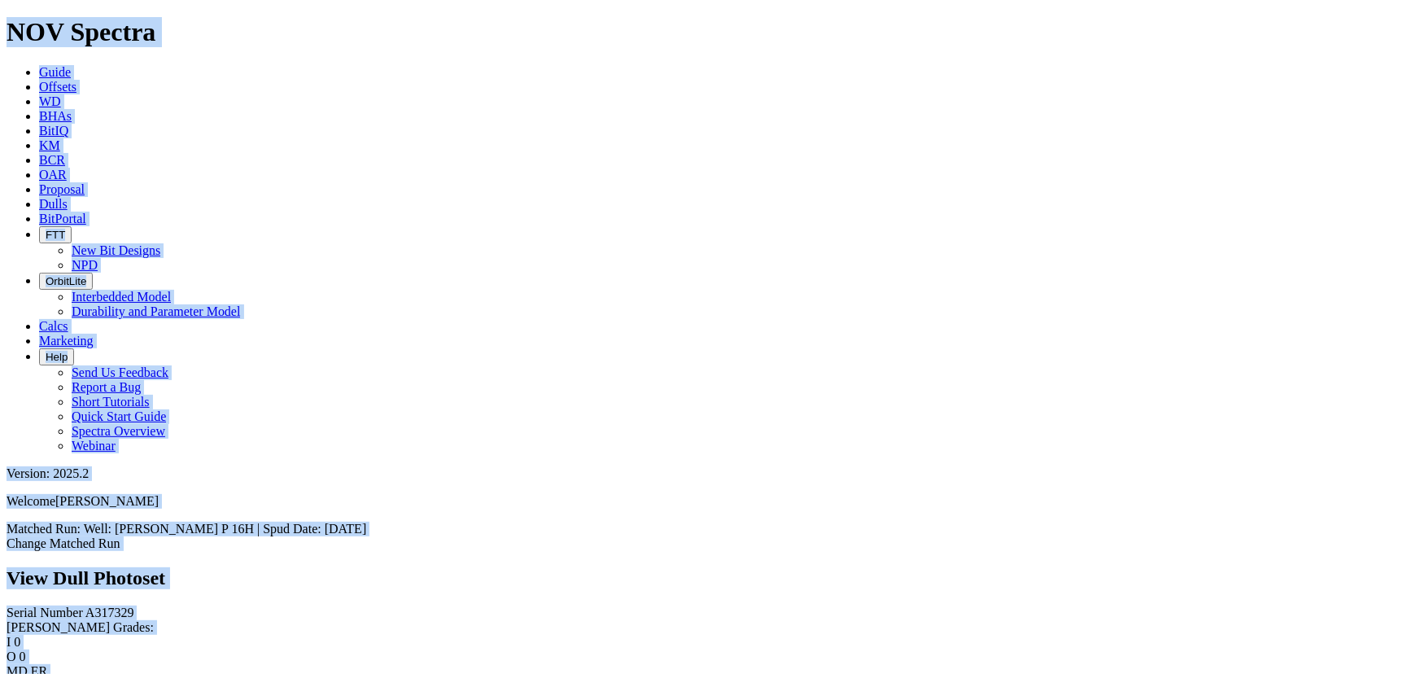
click at [671, 567] on div "View Dull Photoset" at bounding box center [710, 578] width 1407 height 22
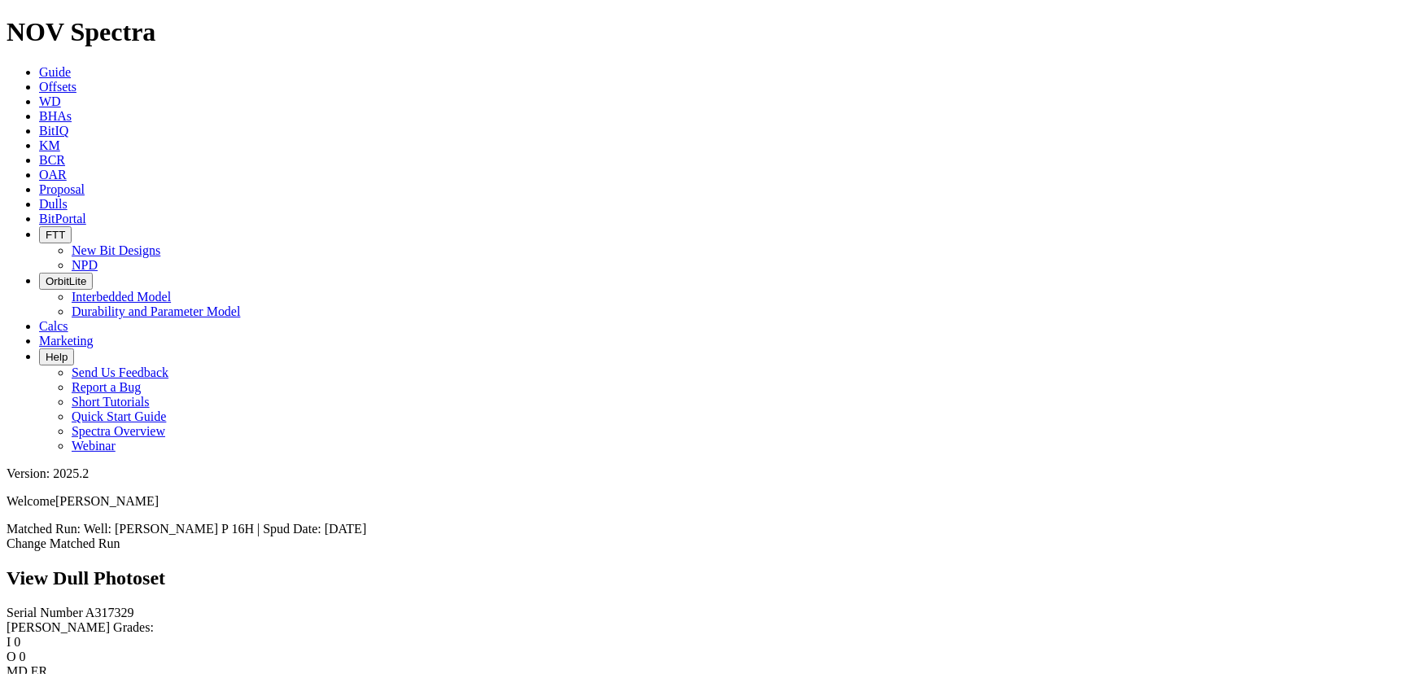
scroll to position [665, 0]
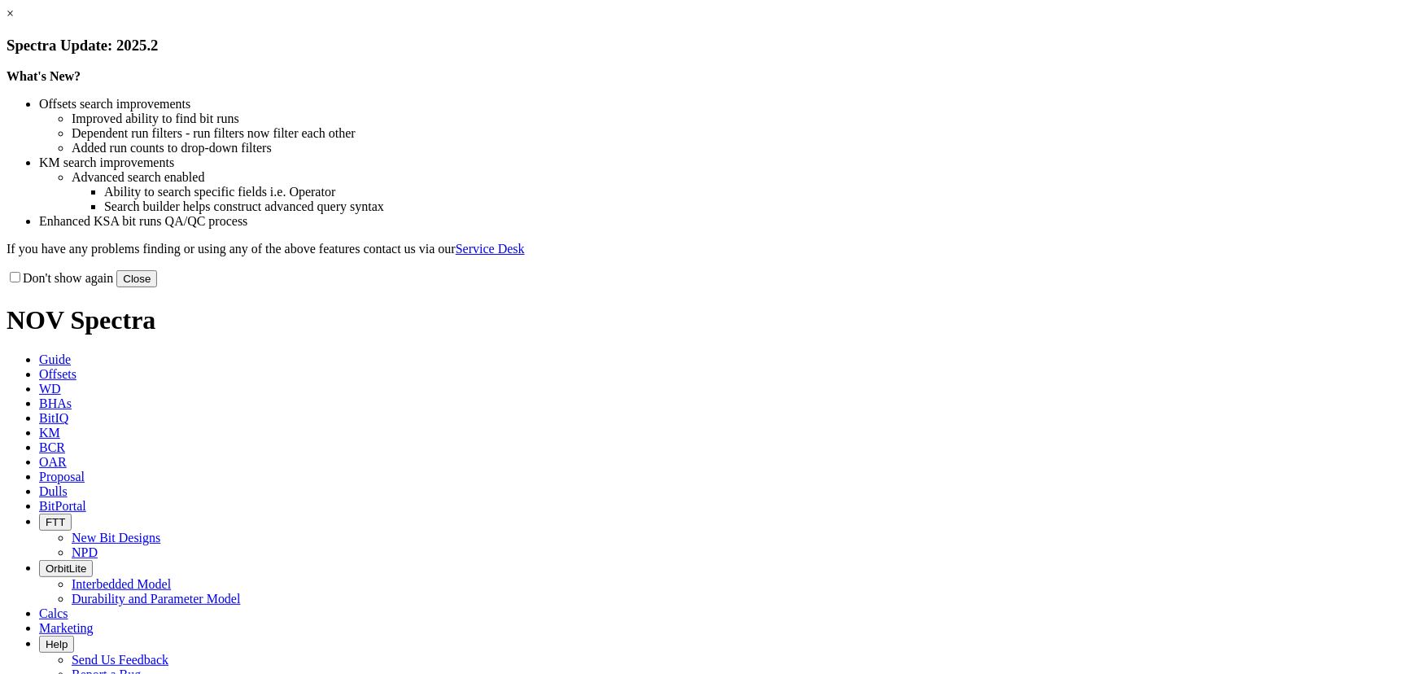
drag, startPoint x: 1046, startPoint y: 441, endPoint x: 1046, endPoint y: 430, distance: 10.6
click at [157, 287] on button "Close" at bounding box center [136, 278] width 41 height 17
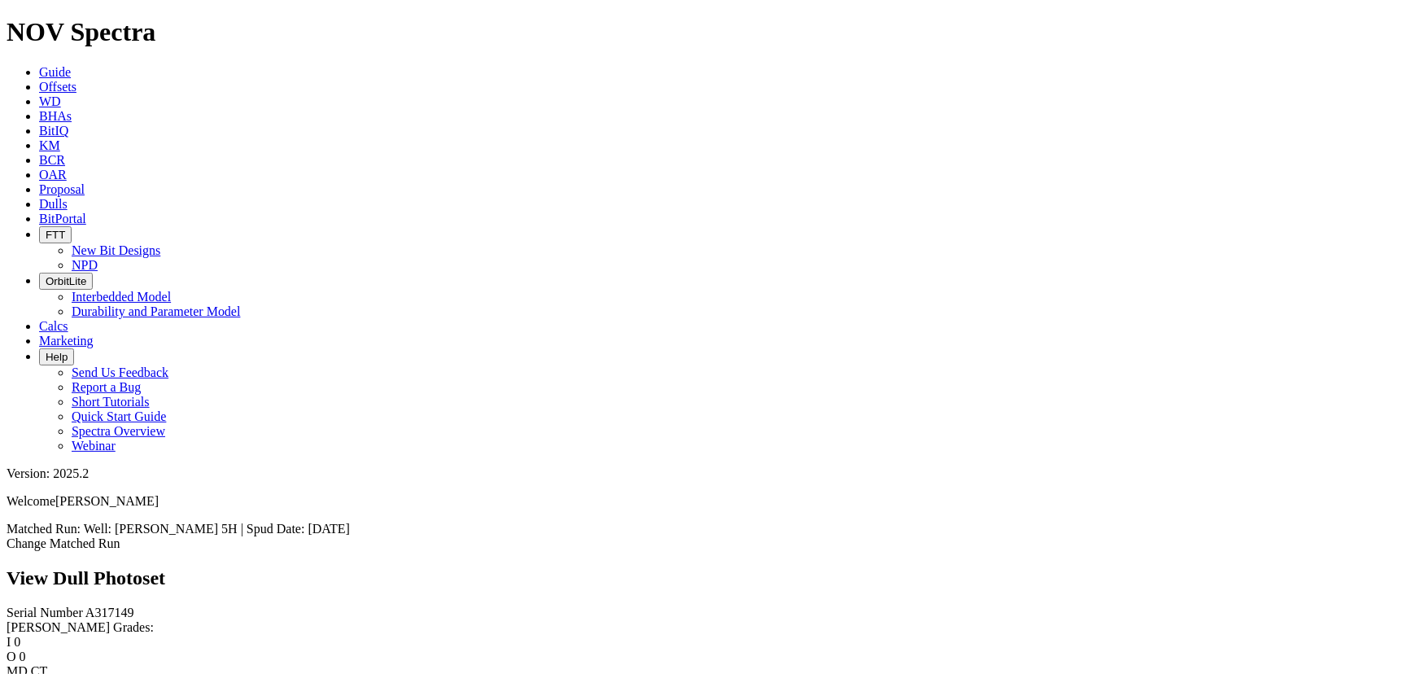
scroll to position [1038, 0]
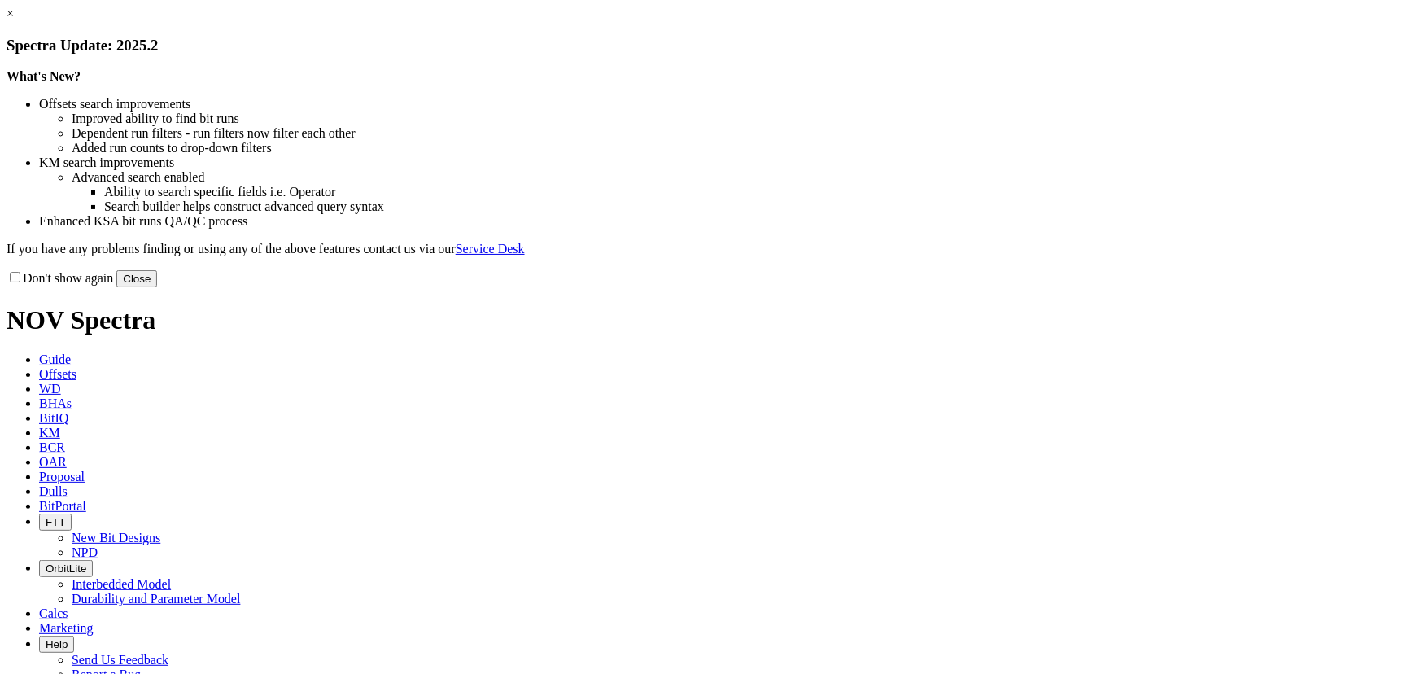
click at [157, 287] on button "Close" at bounding box center [136, 278] width 41 height 17
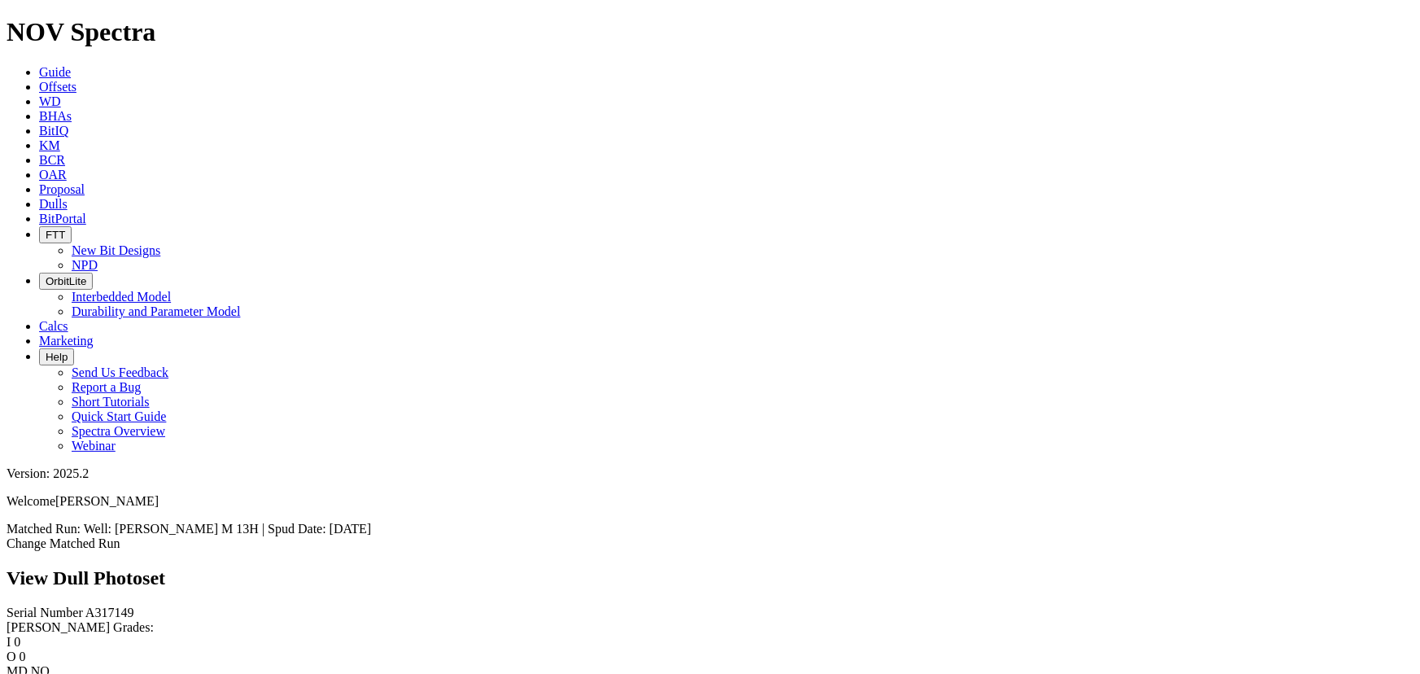
scroll to position [740, 0]
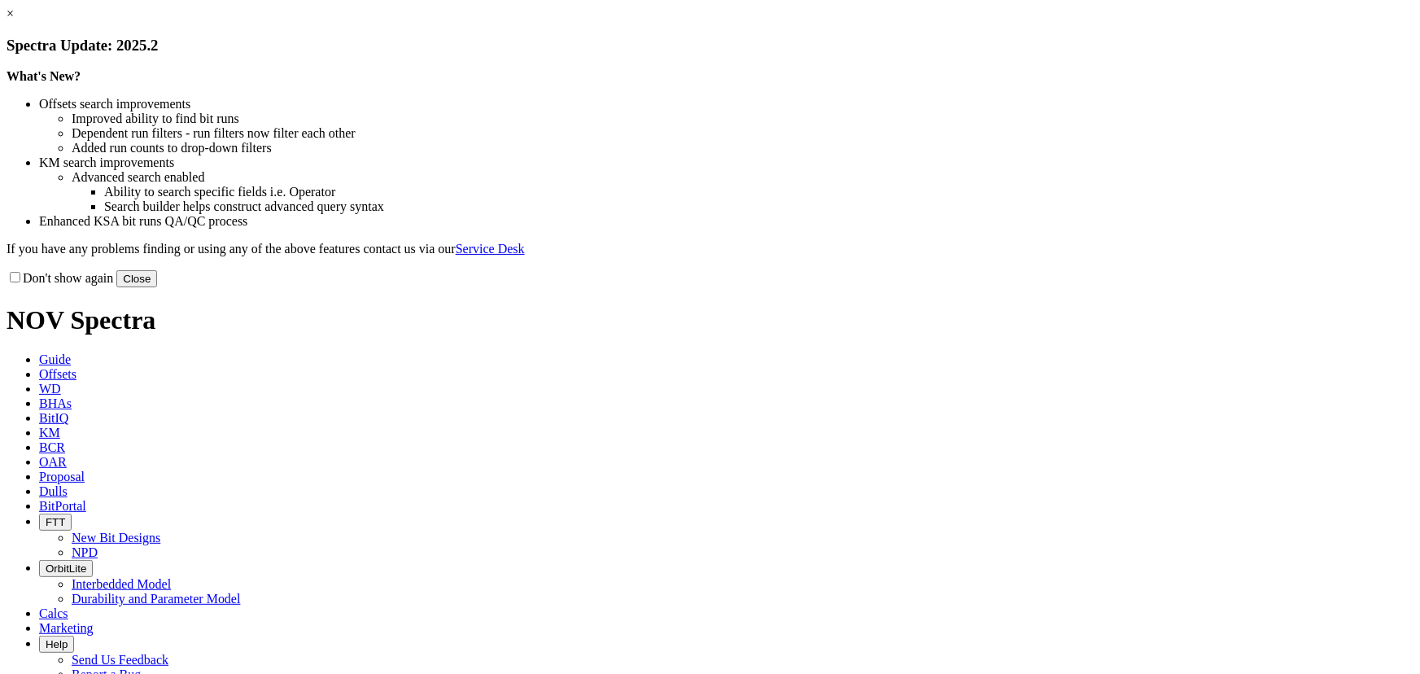
click at [157, 287] on button "Close" at bounding box center [136, 278] width 41 height 17
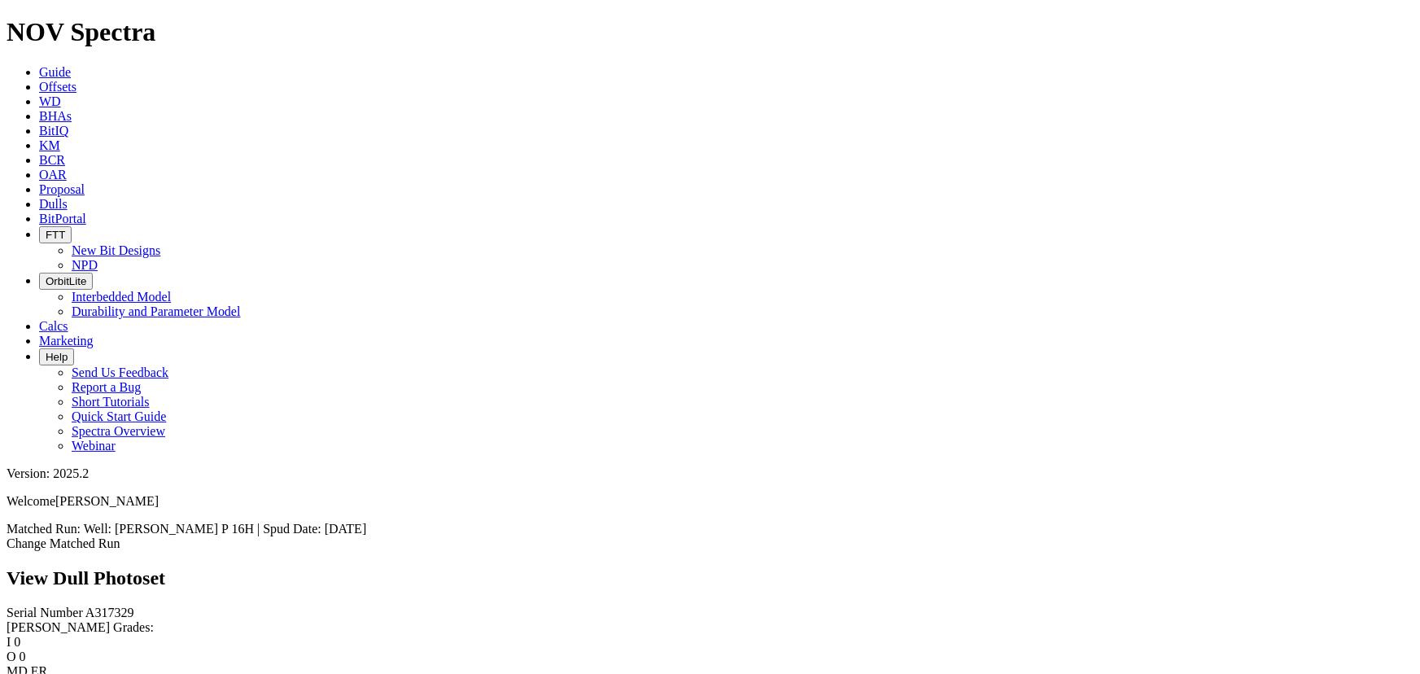
scroll to position [1553, 0]
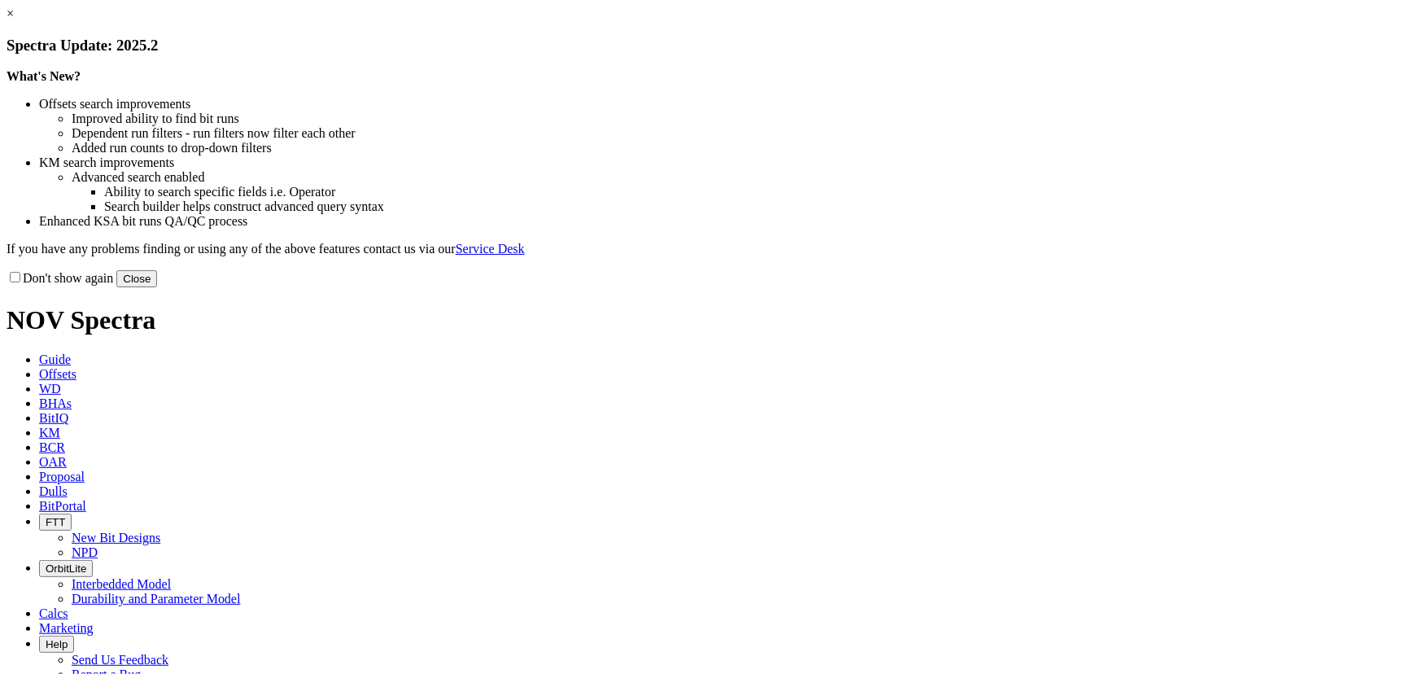
click at [157, 287] on button "Close" at bounding box center [136, 278] width 41 height 17
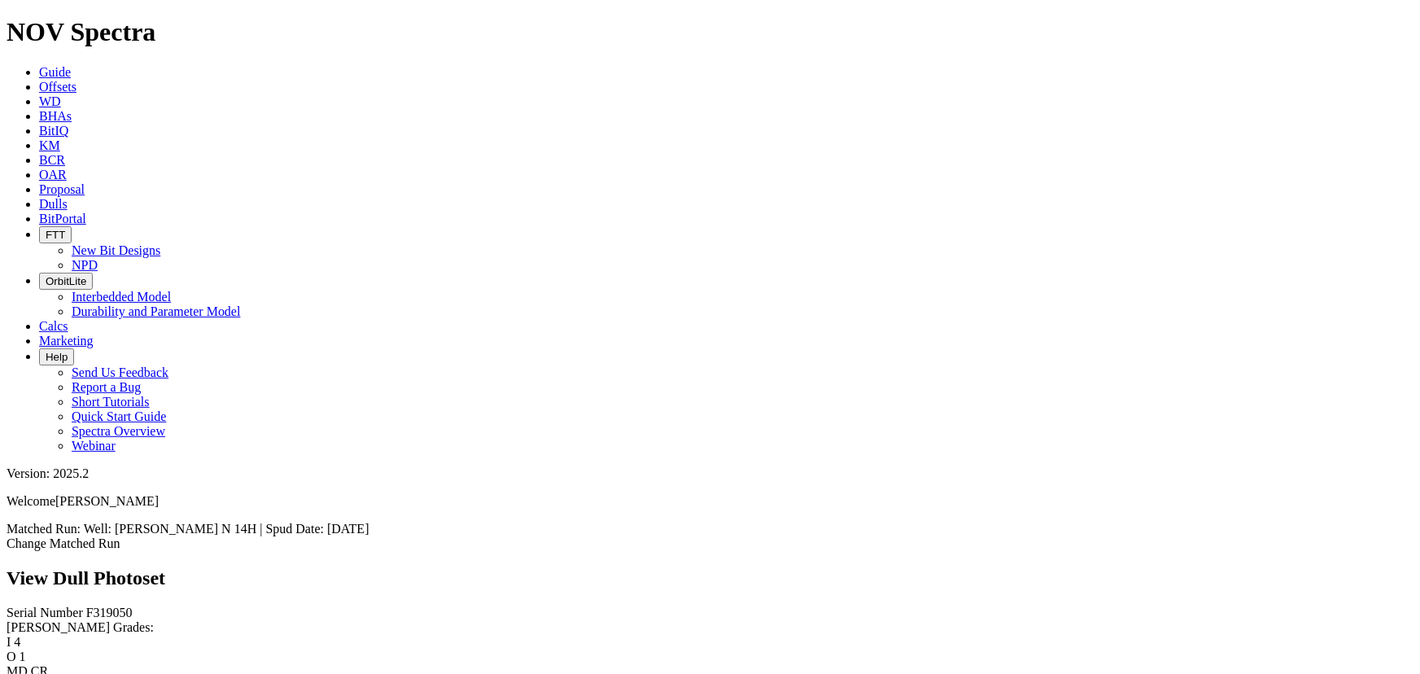
scroll to position [397, 0]
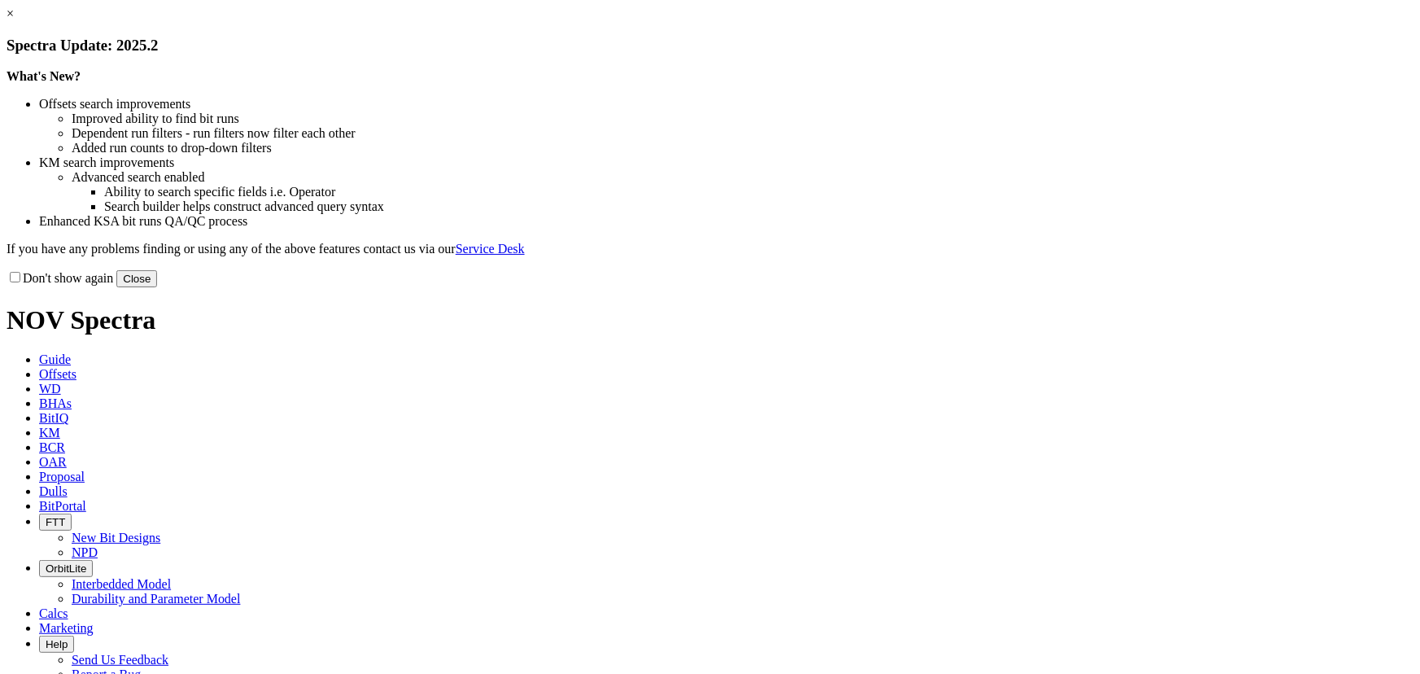
click at [157, 287] on button "Close" at bounding box center [136, 278] width 41 height 17
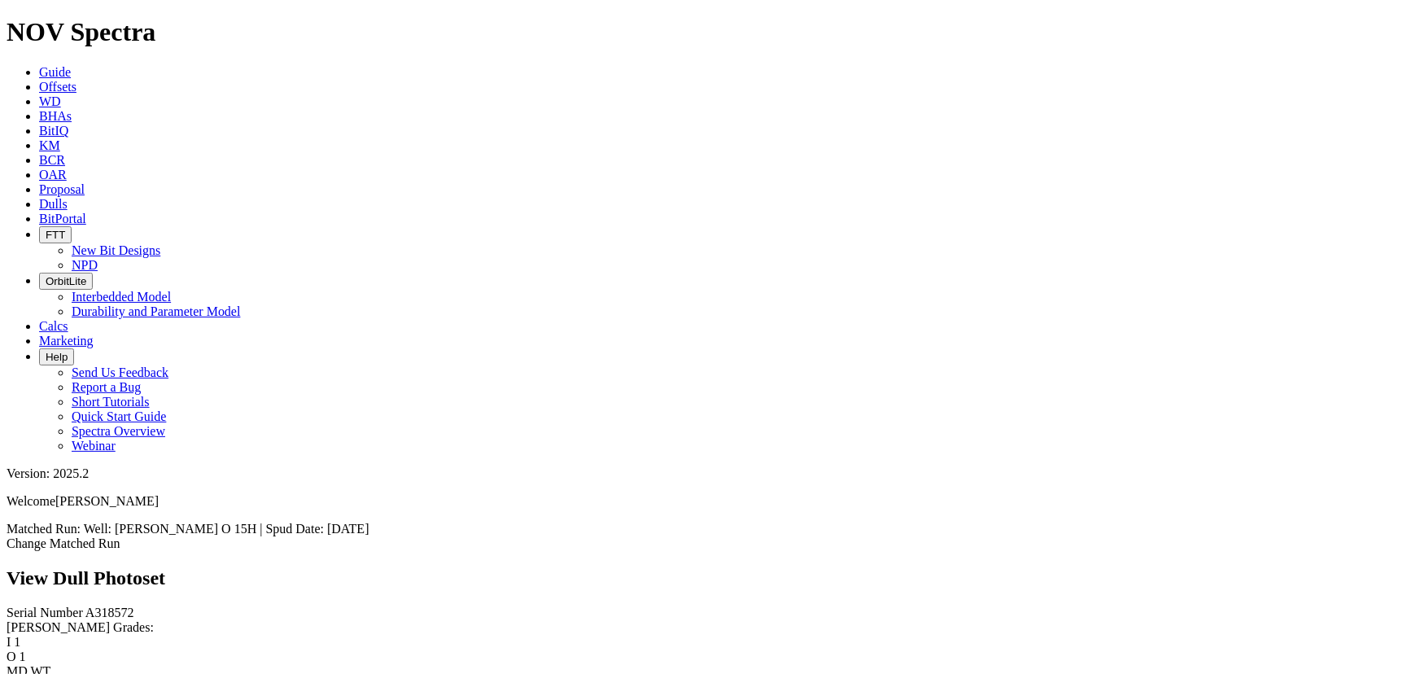
scroll to position [537, 0]
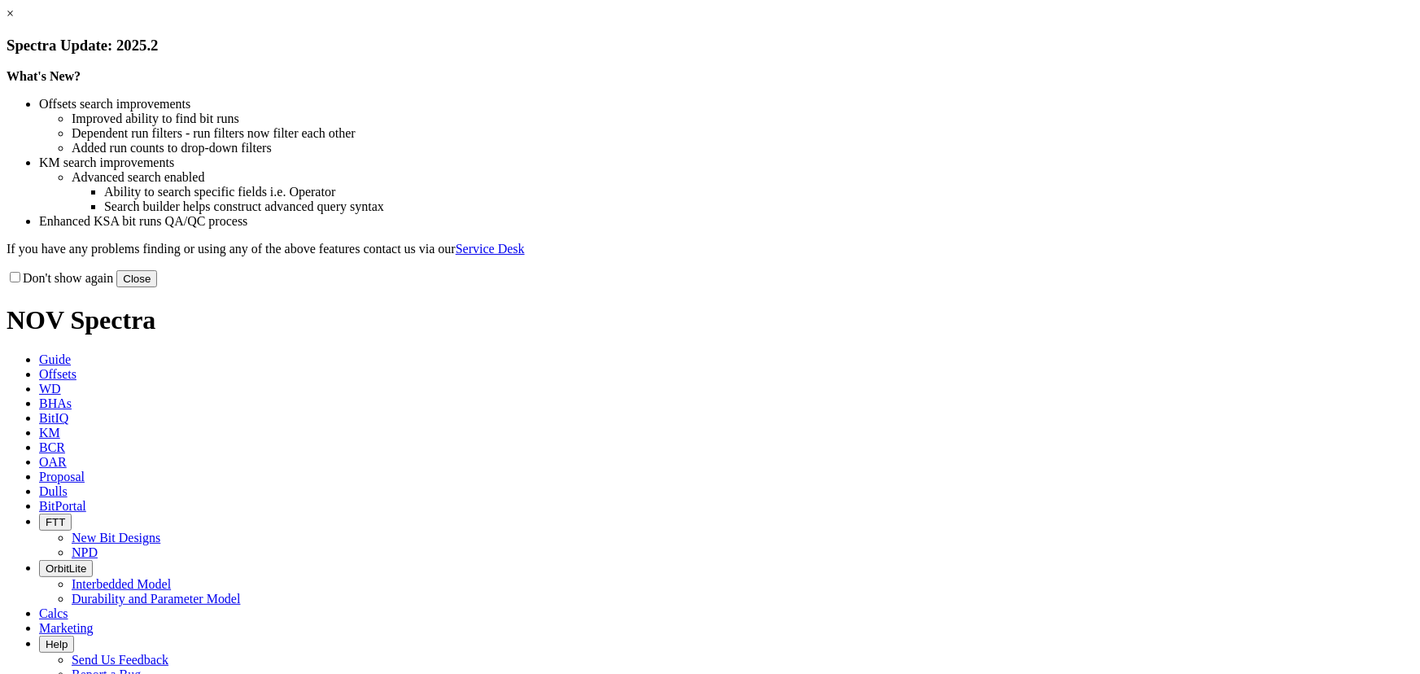
click at [157, 287] on button "Close" at bounding box center [136, 278] width 41 height 17
click at [1027, 287] on div "Don't show again Close" at bounding box center [710, 278] width 1407 height 18
click at [157, 287] on button "Close" at bounding box center [136, 278] width 41 height 17
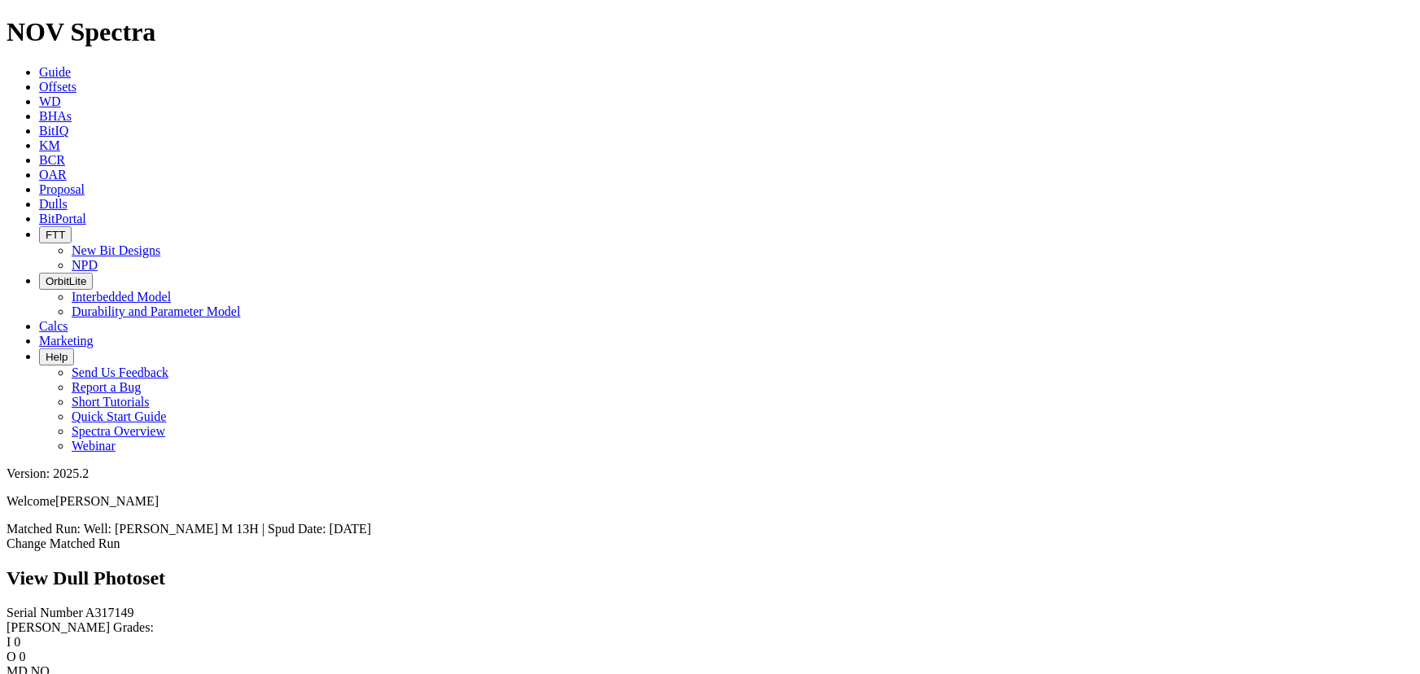
scroll to position [2068, 0]
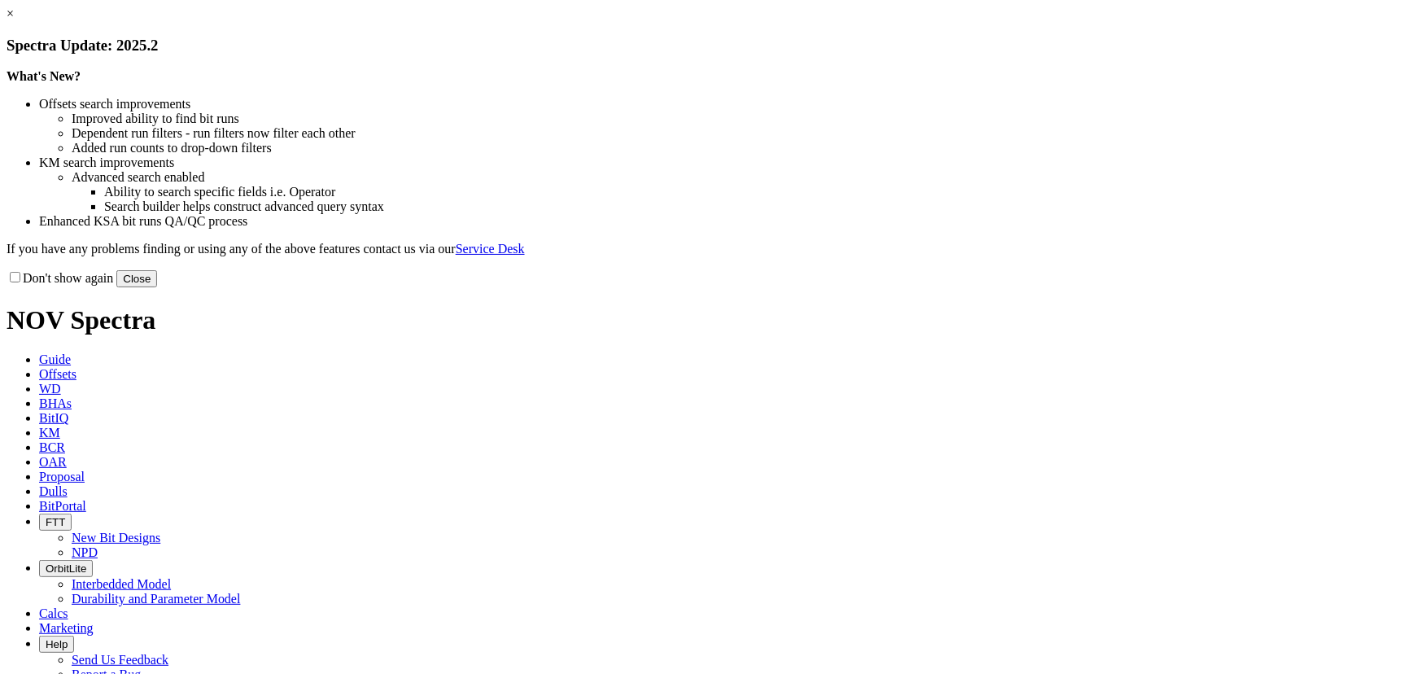
click at [157, 287] on button "Close" at bounding box center [136, 278] width 41 height 17
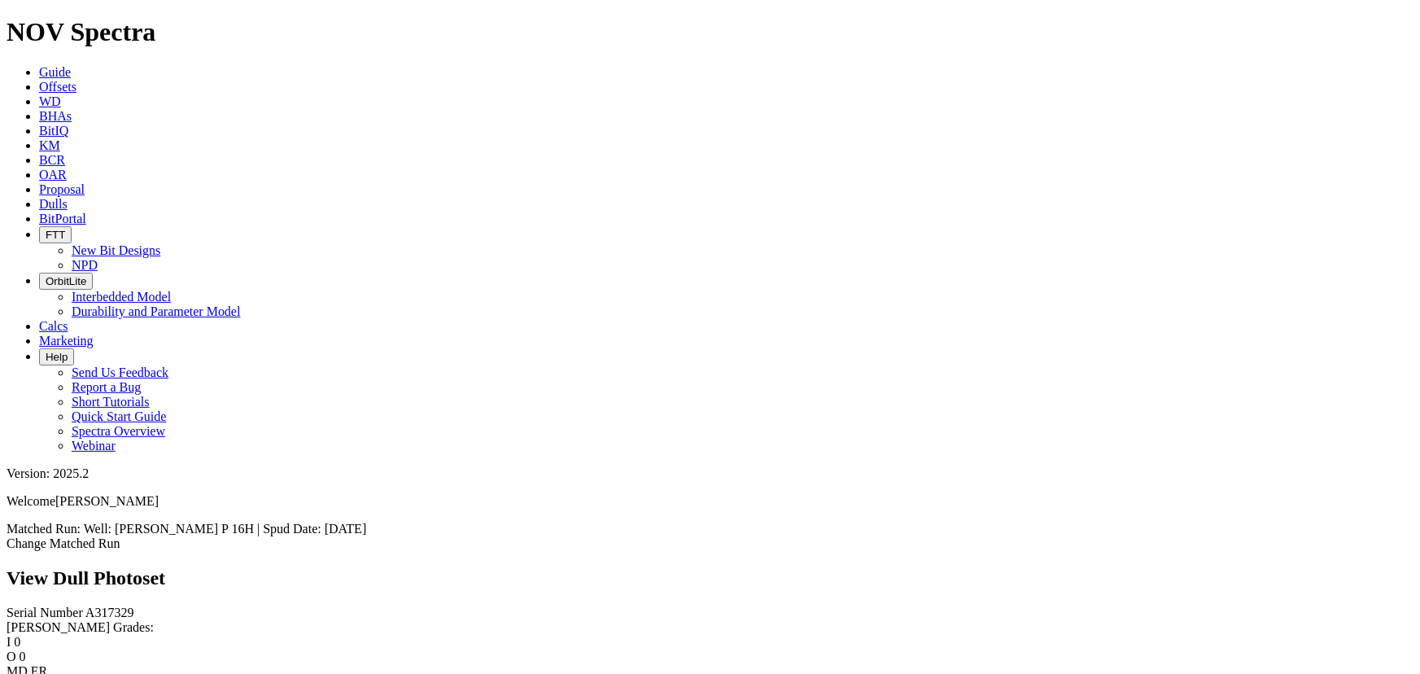
scroll to position [2623, 0]
click at [68, 197] on link "Dulls" at bounding box center [53, 204] width 28 height 14
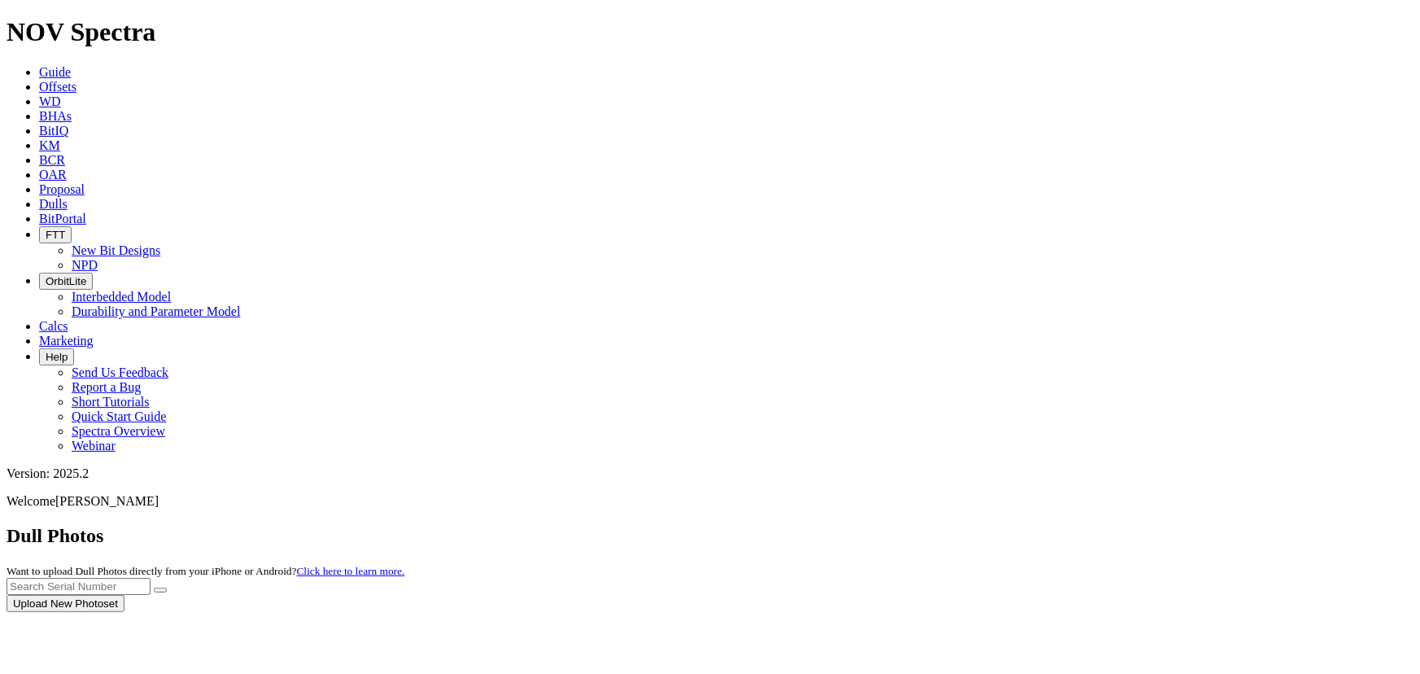
click at [1091, 612] on div at bounding box center [710, 612] width 1407 height 0
click at [151, 578] on input "text" at bounding box center [79, 586] width 144 height 17
click at [154, 587] on button "submit" at bounding box center [160, 589] width 13 height 5
drag, startPoint x: 1068, startPoint y: 73, endPoint x: 1064, endPoint y: 87, distance: 14.4
click at [151, 578] on input "A318372" at bounding box center [79, 586] width 144 height 17
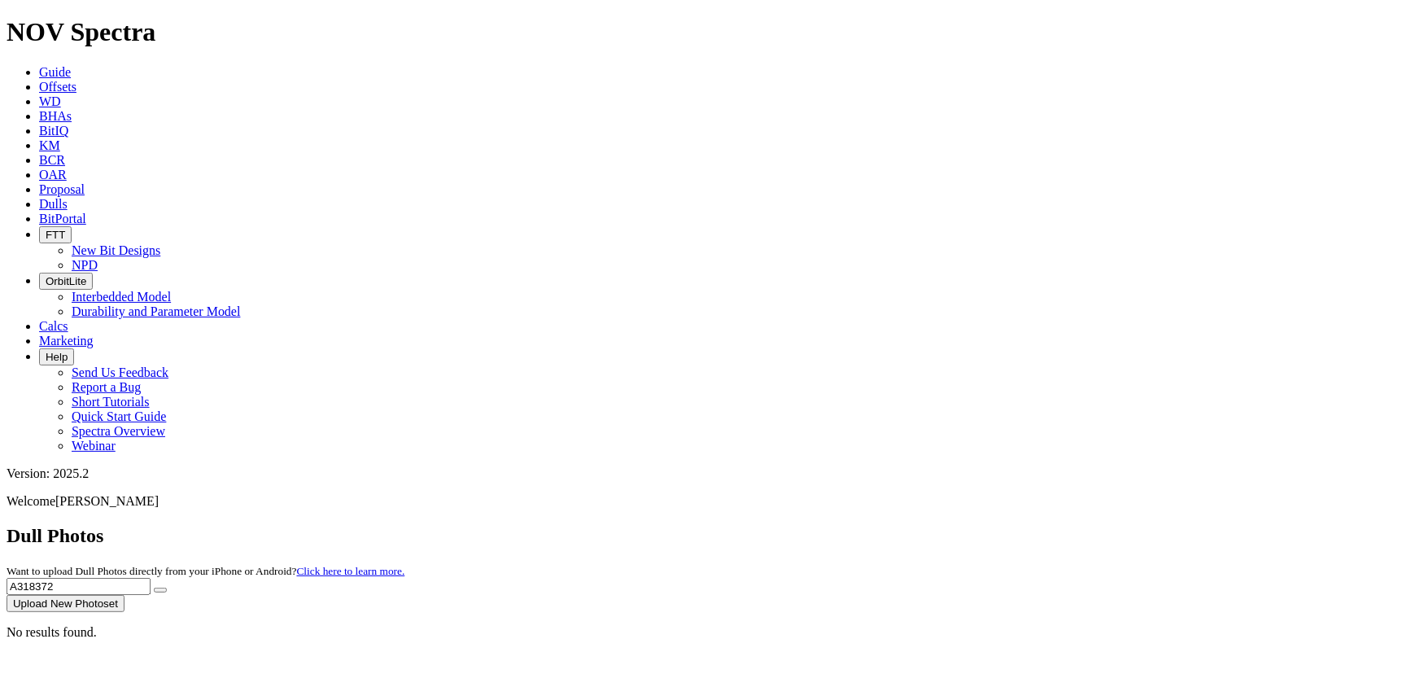
click at [151, 578] on input "A318372" at bounding box center [79, 586] width 144 height 17
click at [154, 587] on button "submit" at bounding box center [160, 589] width 13 height 5
click at [151, 578] on input "A318572" at bounding box center [79, 586] width 144 height 17
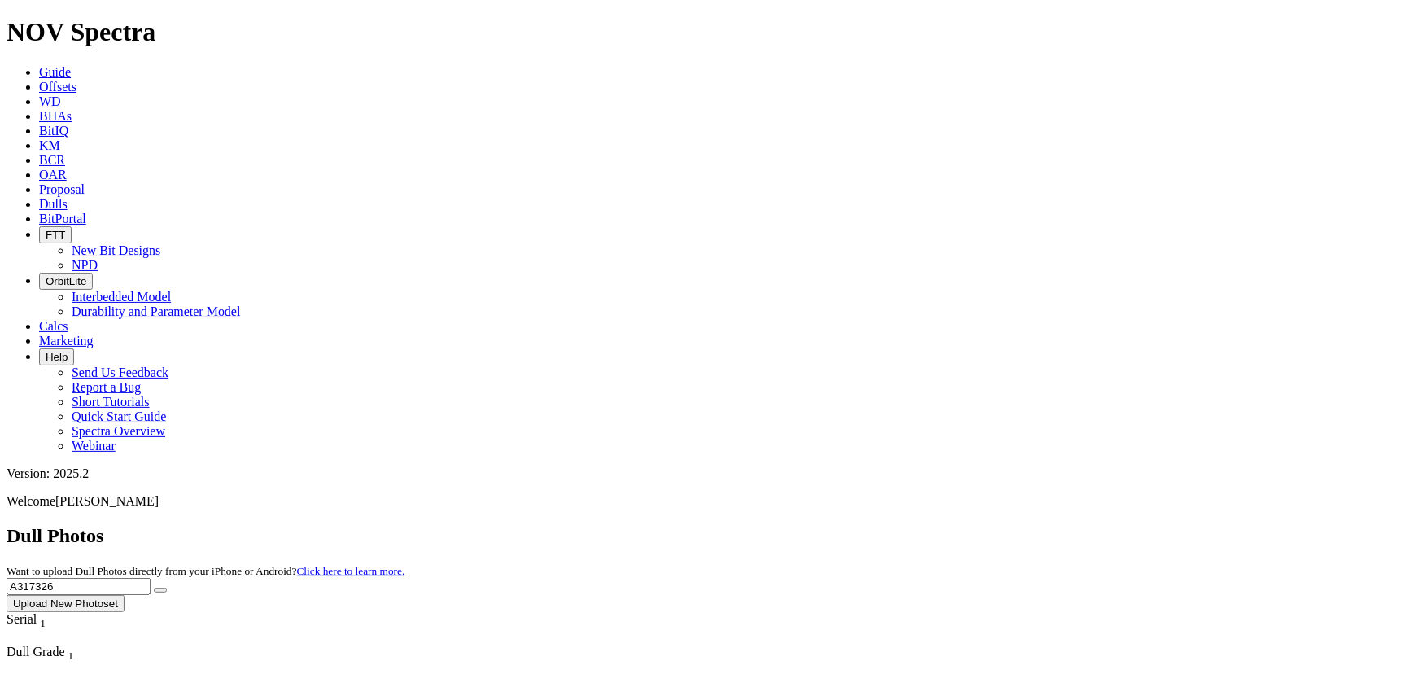
type input "A317326"
click at [154, 587] on button "submit" at bounding box center [160, 589] width 13 height 5
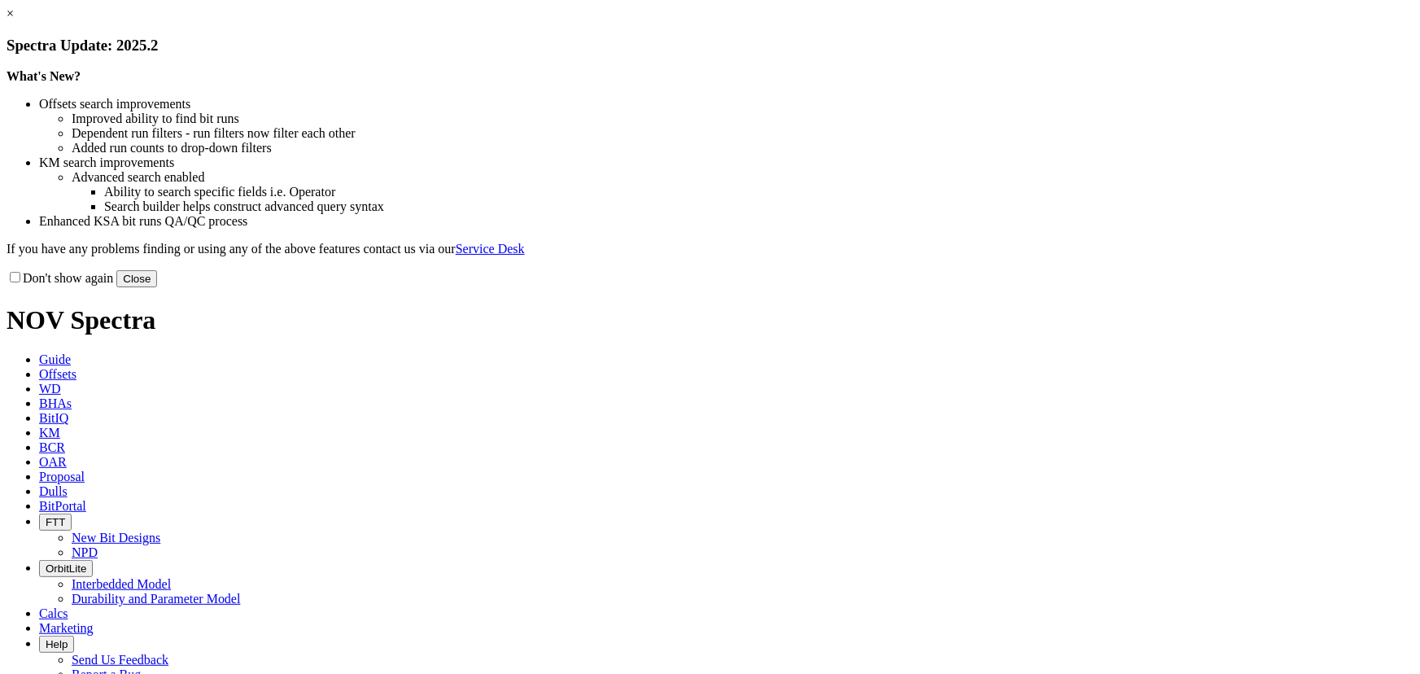
click at [157, 287] on button "Close" at bounding box center [136, 278] width 41 height 17
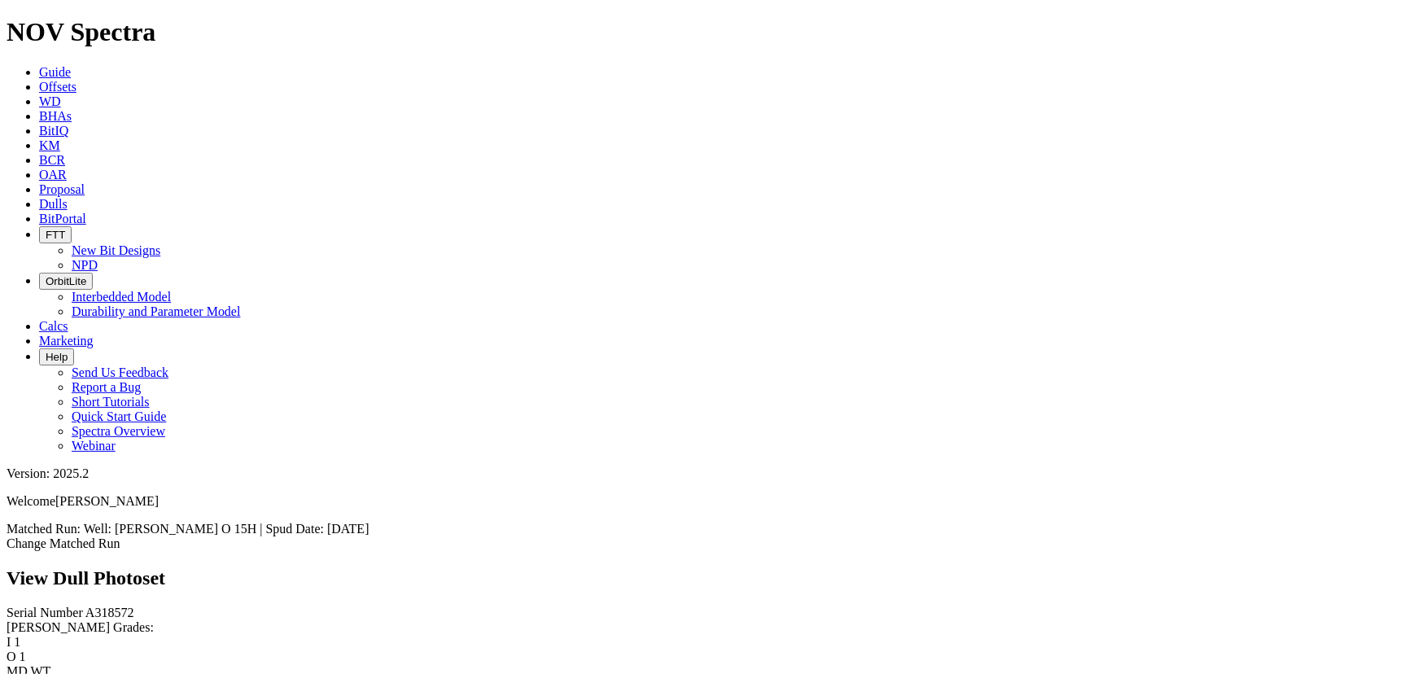
click at [76, 80] on link "Offsets" at bounding box center [57, 87] width 37 height 14
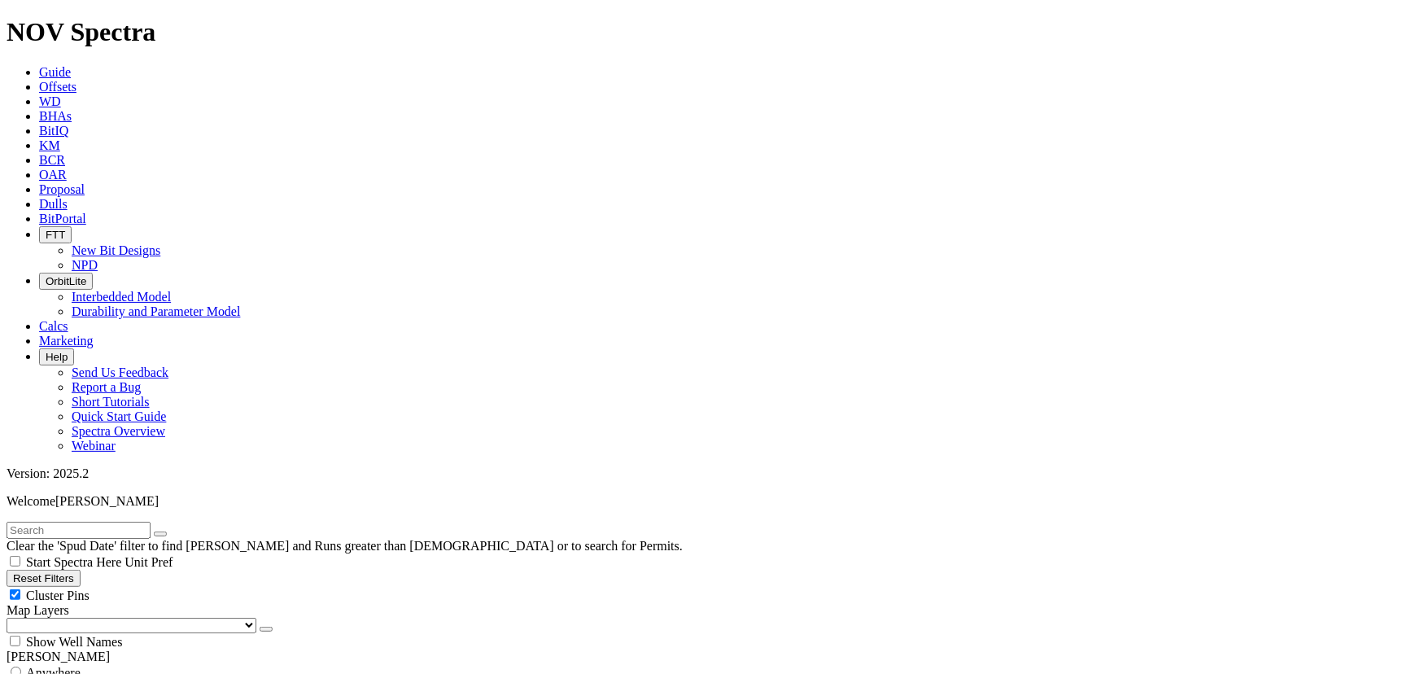
click at [151, 521] on input "text" at bounding box center [79, 529] width 144 height 17
type input "A318572"
click at [170, 531] on button "submit" at bounding box center [176, 533] width 13 height 5
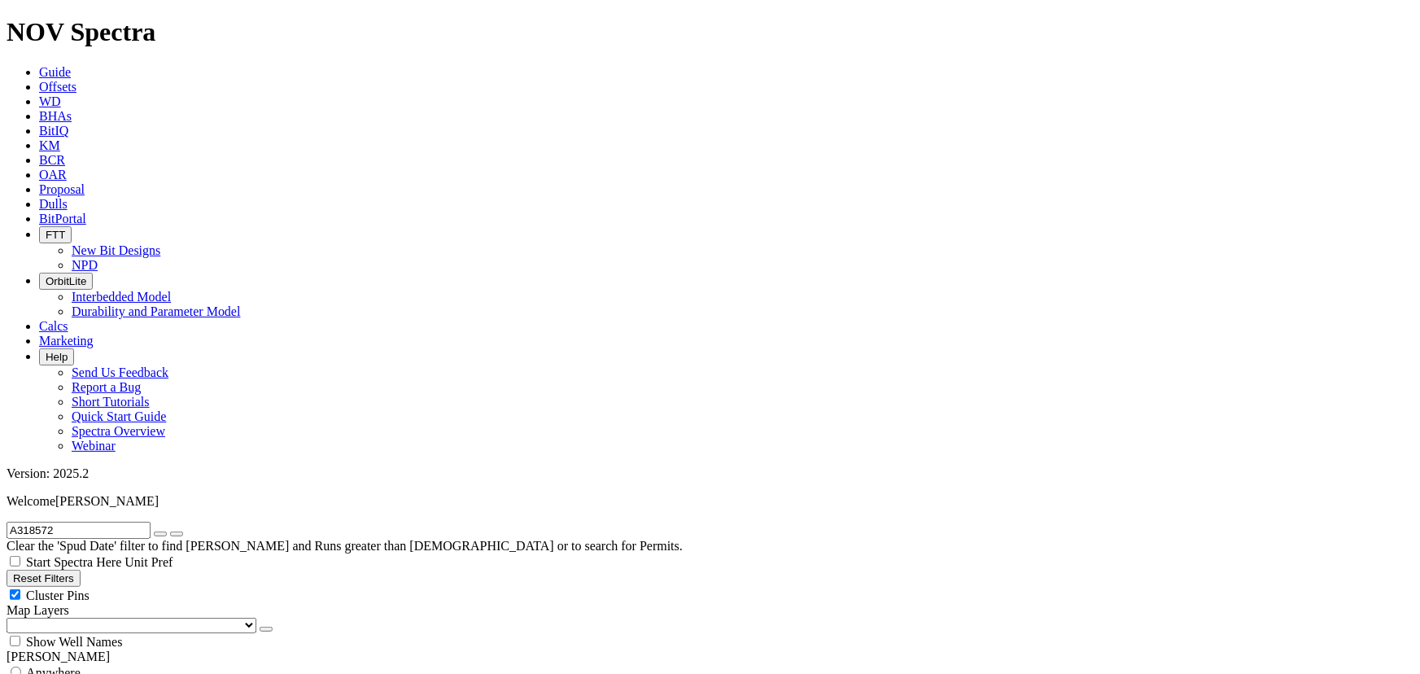
scroll to position [72, 0]
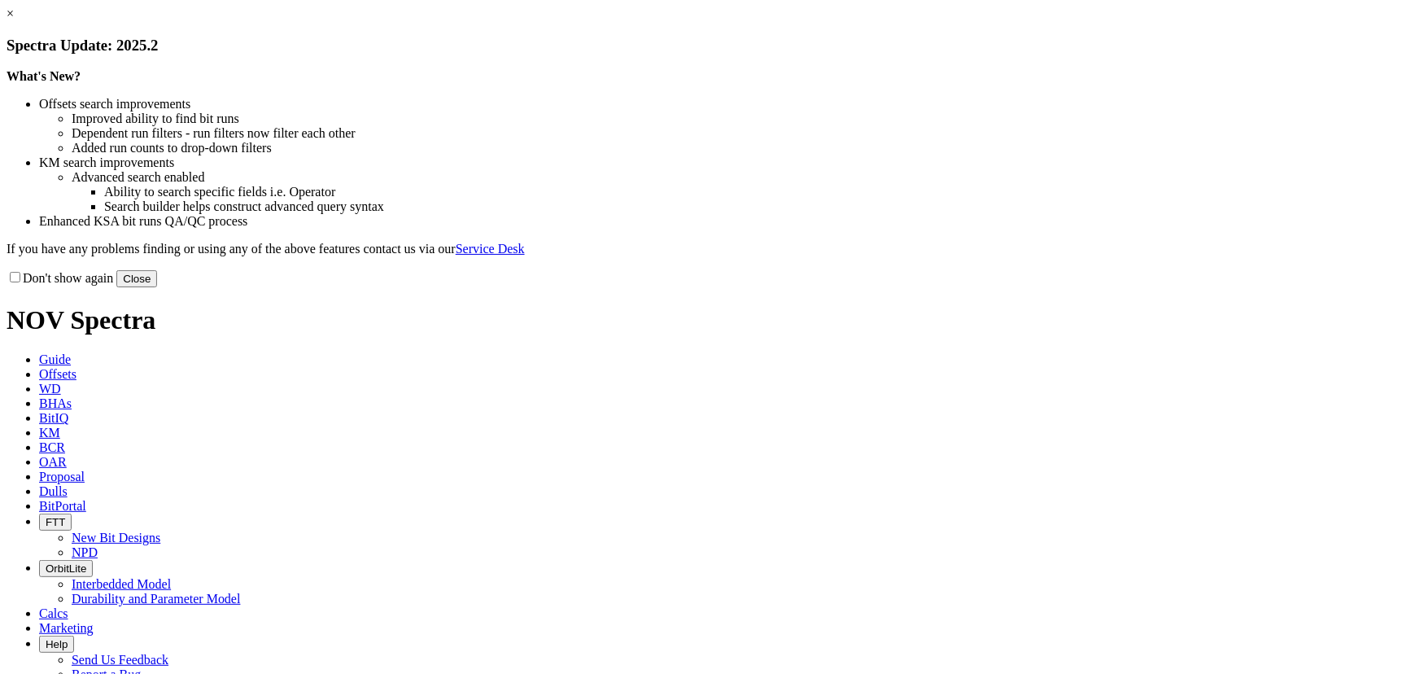
click at [1026, 287] on div "Don't show again Close" at bounding box center [710, 278] width 1407 height 18
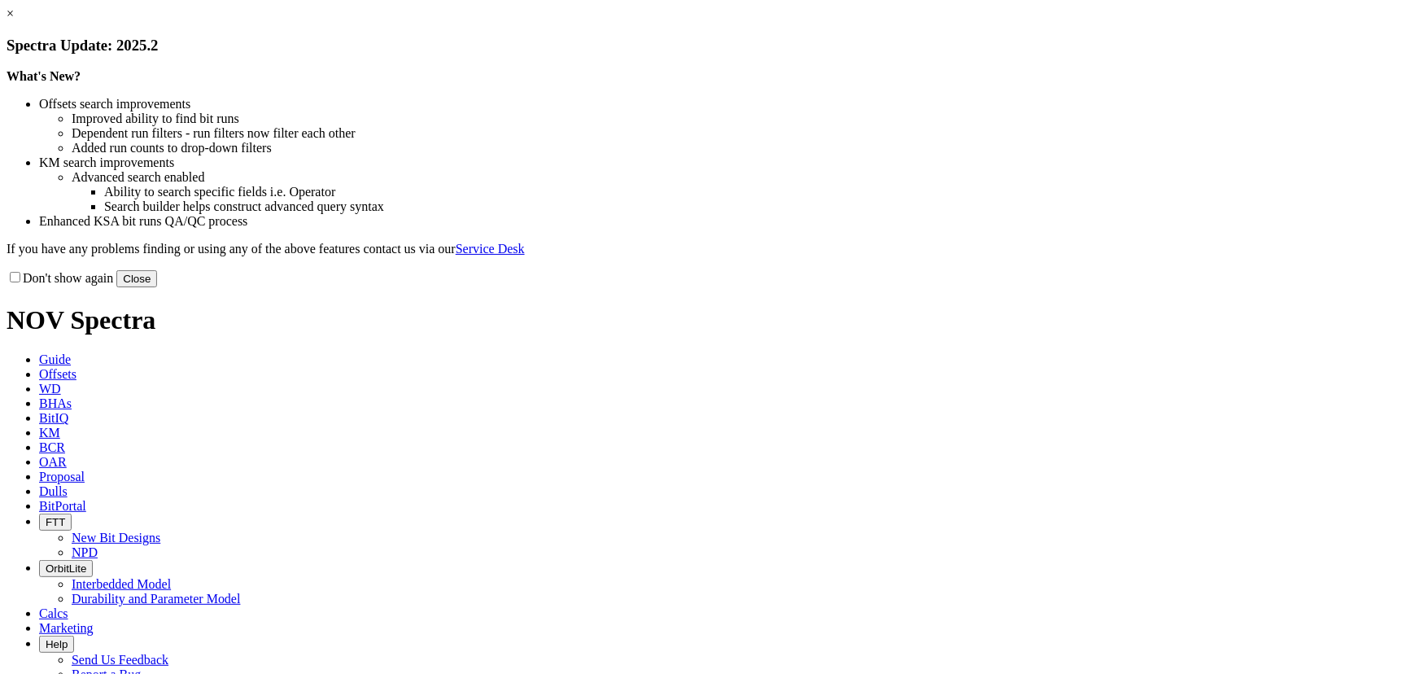
click at [157, 287] on button "Close" at bounding box center [136, 278] width 41 height 17
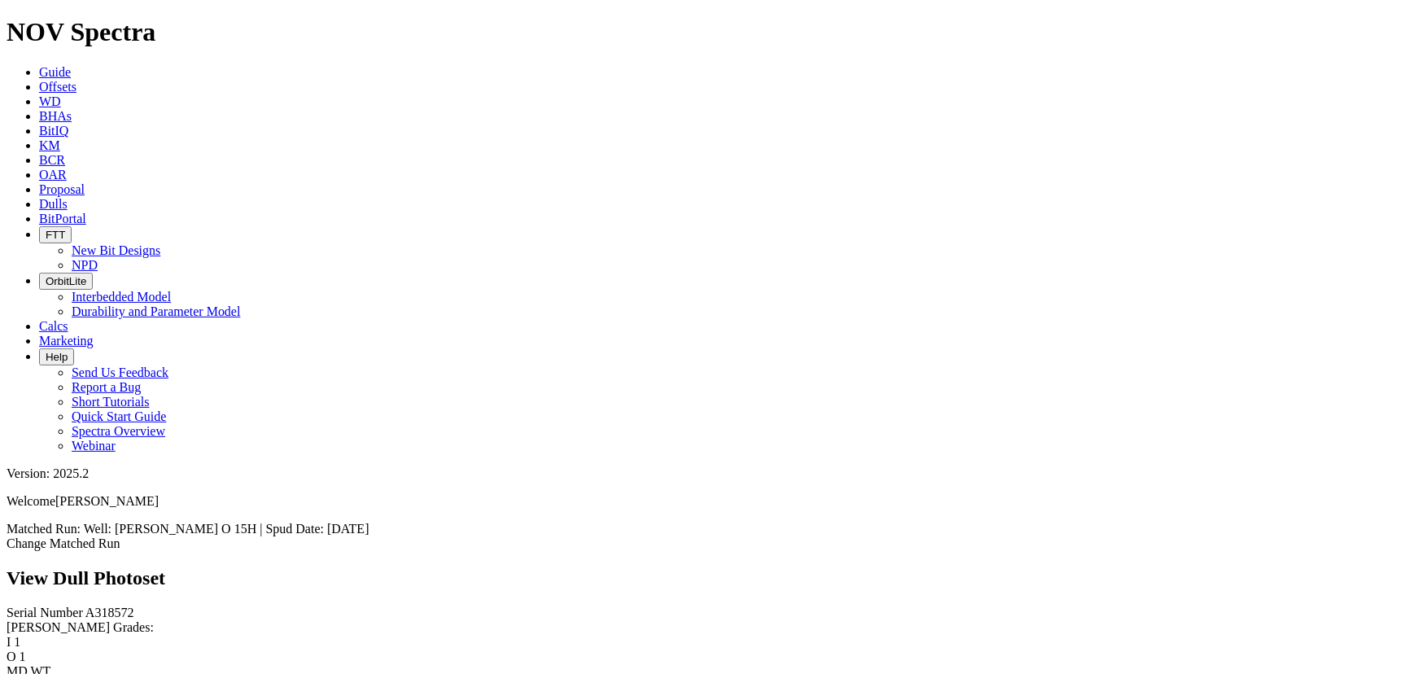
scroll to position [517, 0]
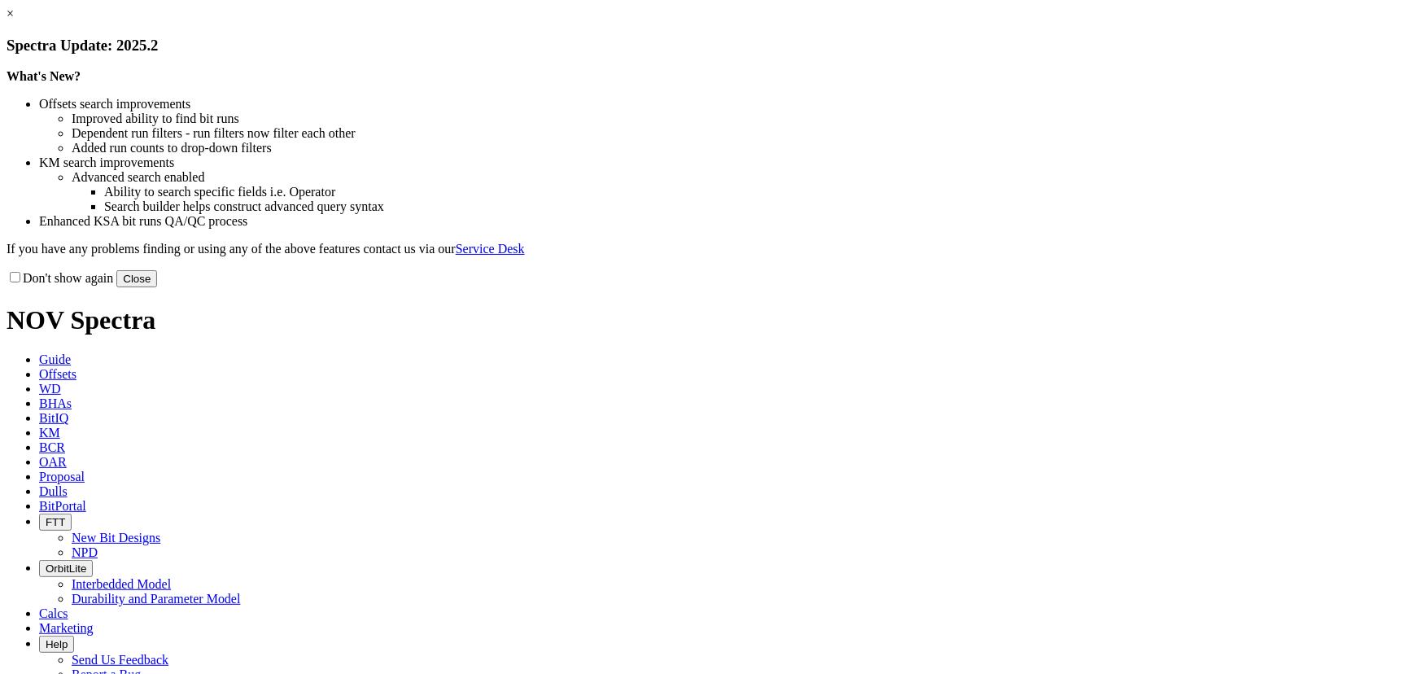
click at [157, 287] on button "Close" at bounding box center [136, 278] width 41 height 17
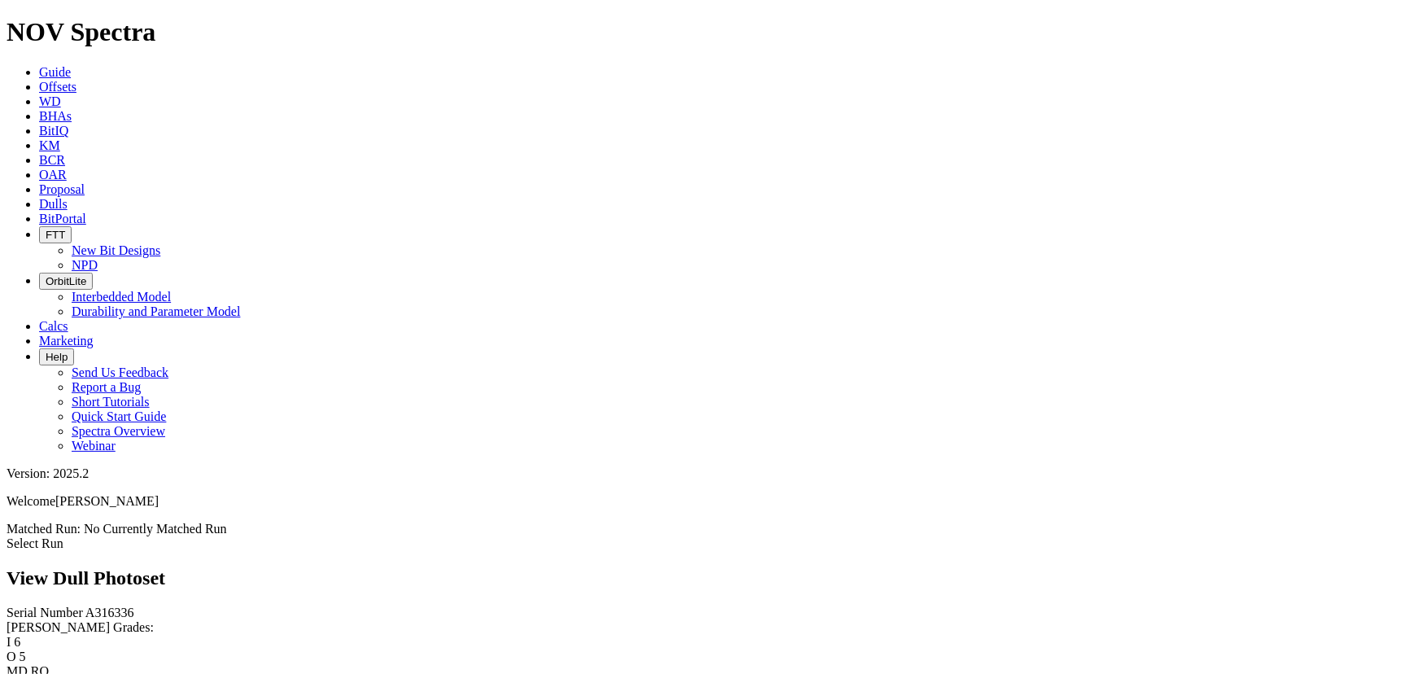
scroll to position [1551, 0]
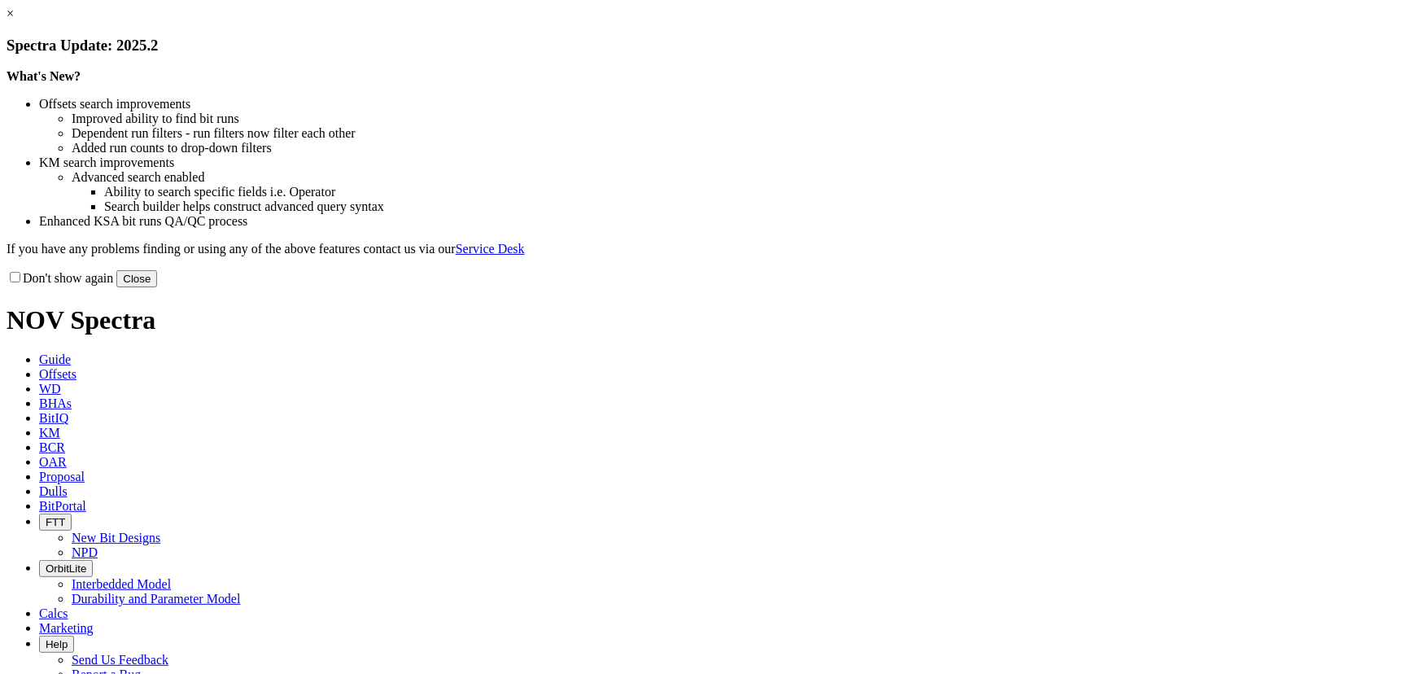
click at [157, 287] on button "Close" at bounding box center [136, 278] width 41 height 17
click at [1019, 287] on div "× Spectra Update: 2025.2 What's New? Offsets search improvements Improved abili…" at bounding box center [710, 147] width 1407 height 281
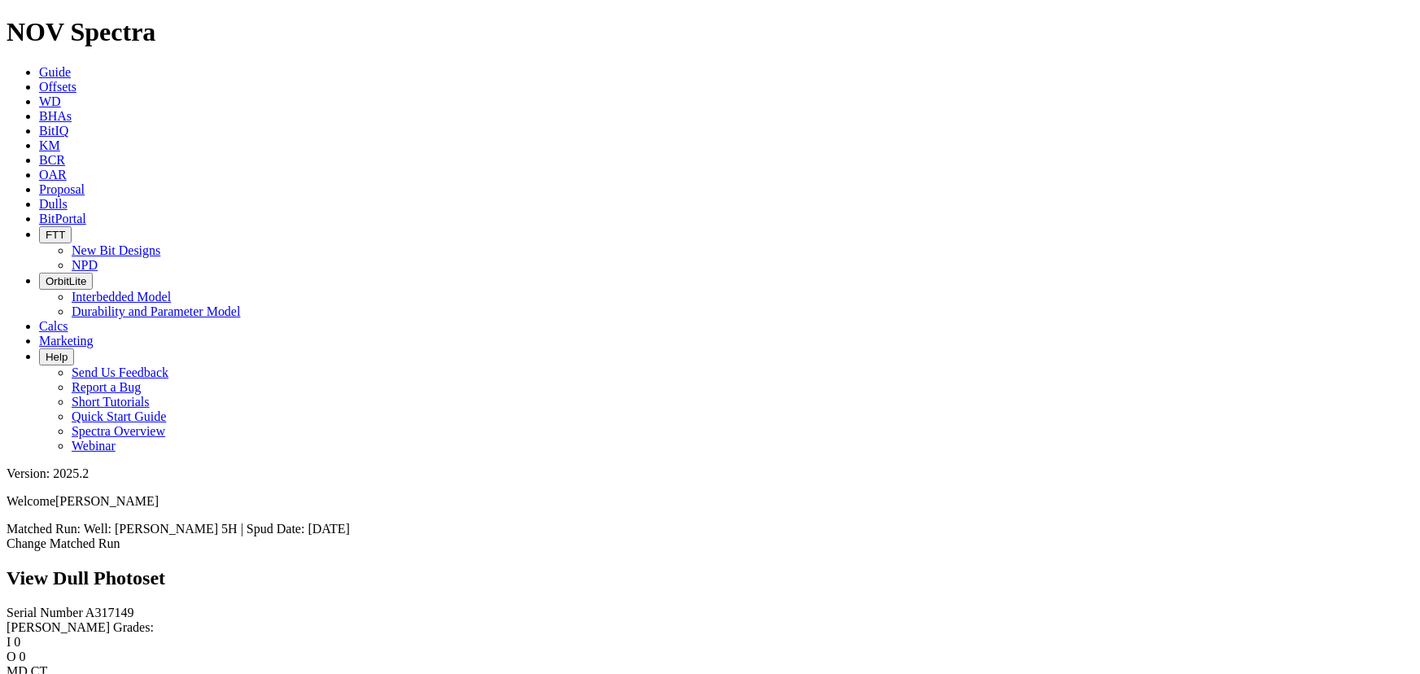
scroll to position [742, 0]
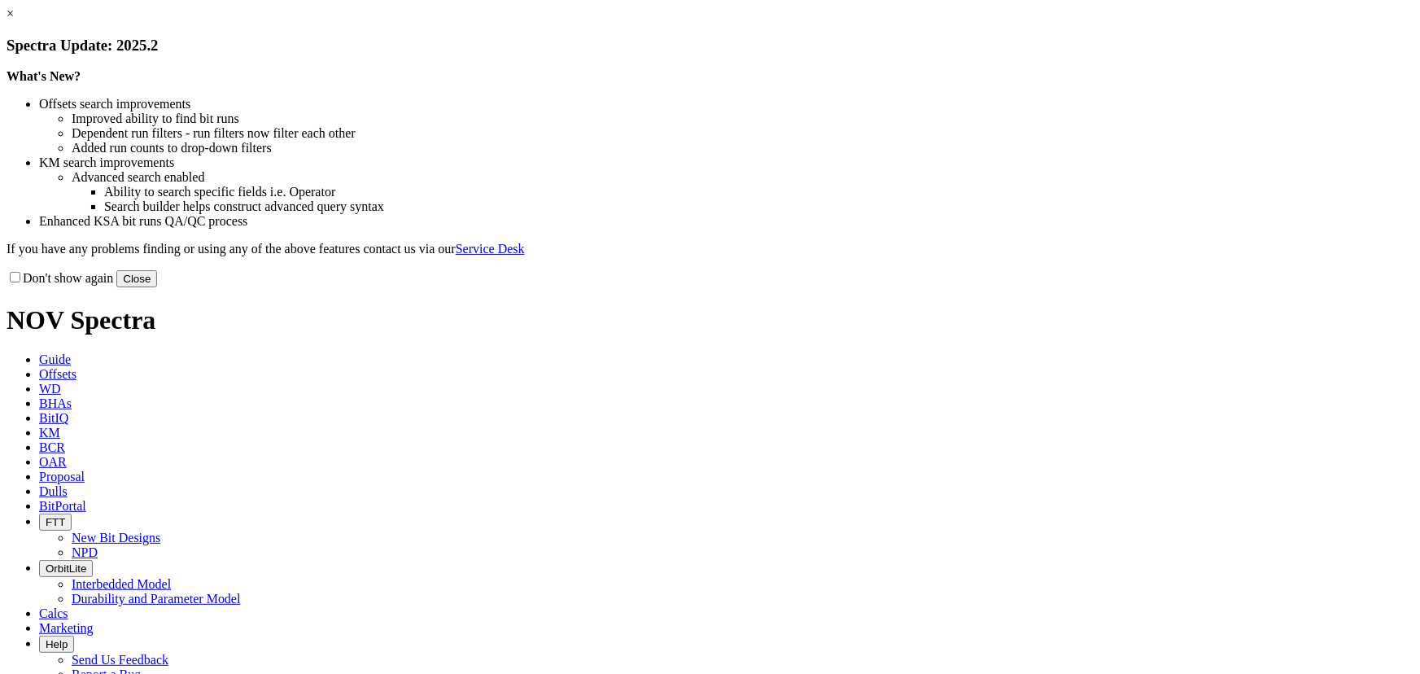
click at [157, 287] on button "Close" at bounding box center [136, 278] width 41 height 17
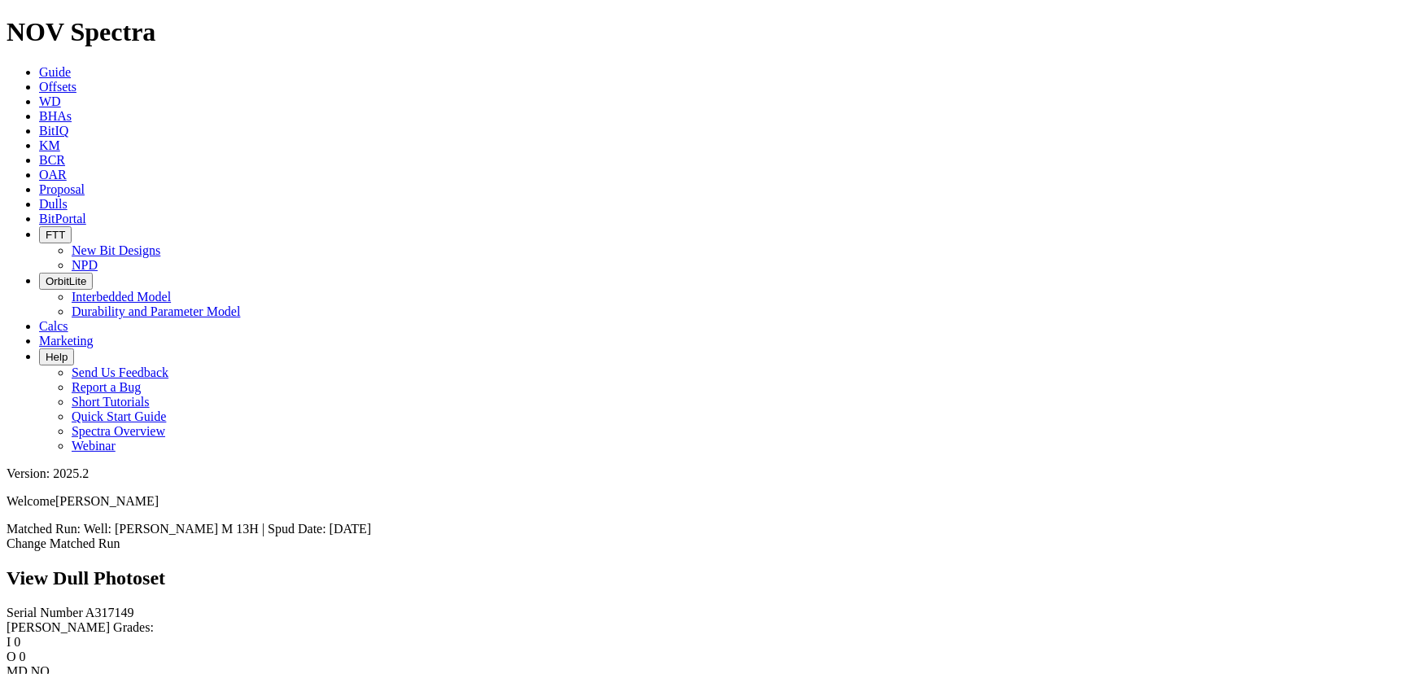
scroll to position [1848, 0]
